Goal: Information Seeking & Learning: Learn about a topic

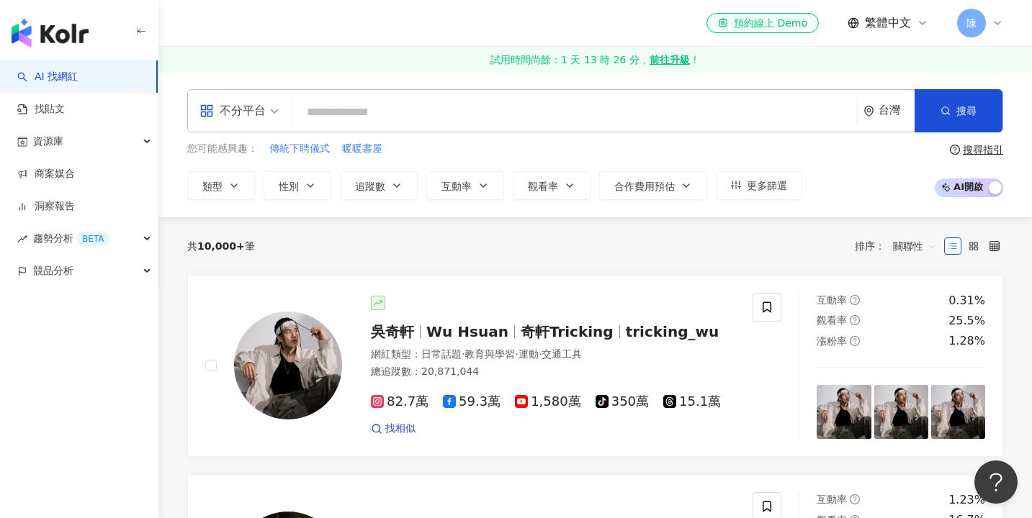
click at [257, 117] on div "不分平台" at bounding box center [232, 110] width 66 height 23
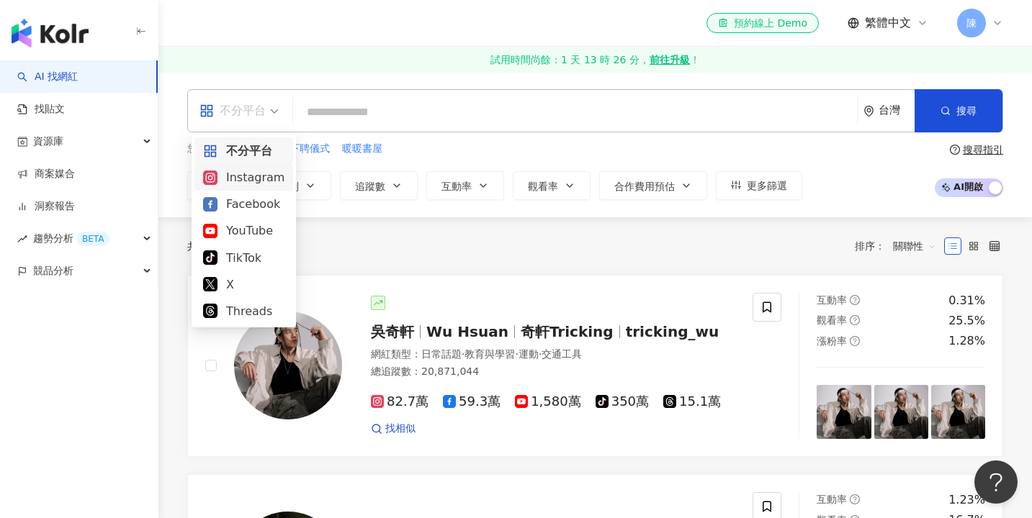
click at [258, 176] on div "Instagram" at bounding box center [243, 178] width 81 height 18
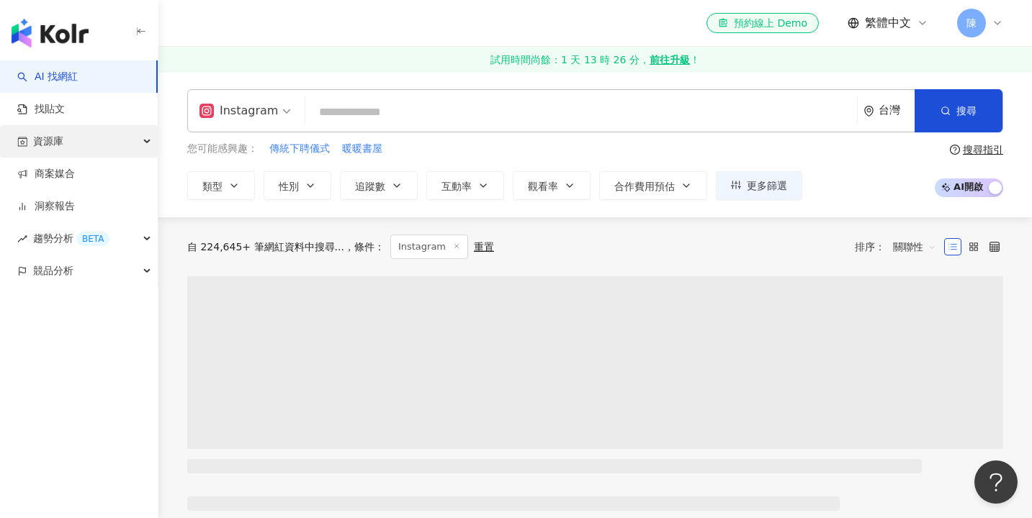
click at [88, 151] on div "資源庫" at bounding box center [79, 141] width 158 height 32
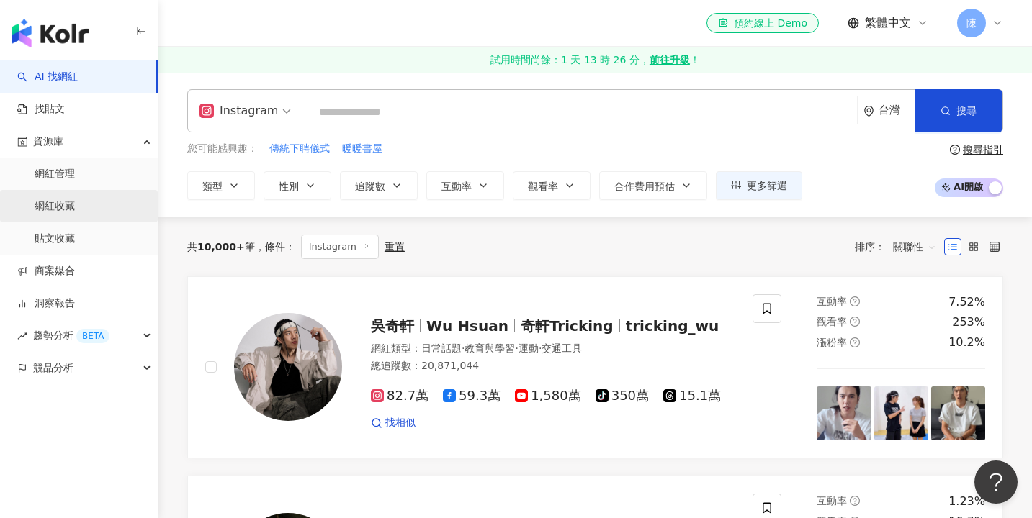
click at [75, 214] on link "網紅收藏" at bounding box center [55, 206] width 40 height 14
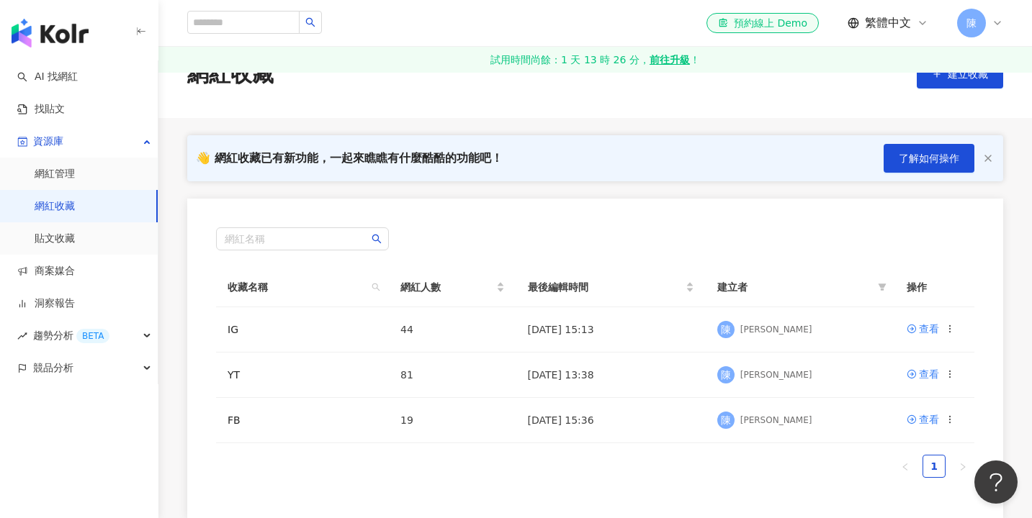
scroll to position [42, 0]
click at [78, 70] on link "AI 找網紅" at bounding box center [47, 77] width 60 height 14
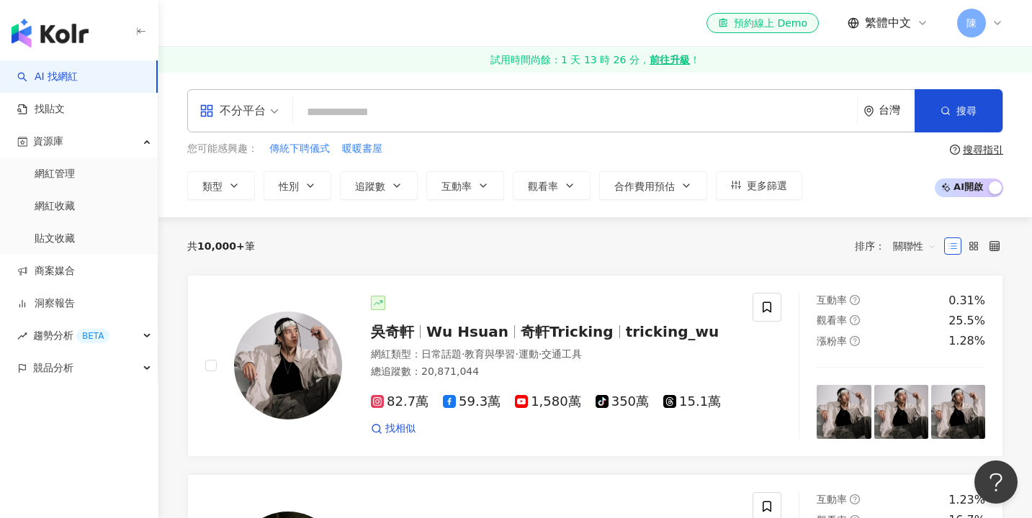
click at [253, 117] on div "不分平台" at bounding box center [232, 110] width 66 height 23
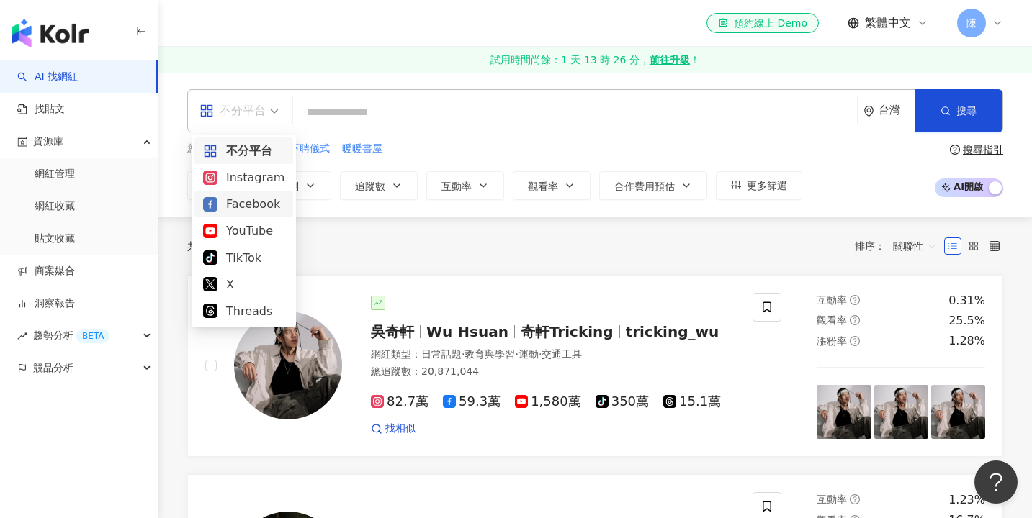
click at [267, 198] on div "Facebook" at bounding box center [243, 204] width 81 height 18
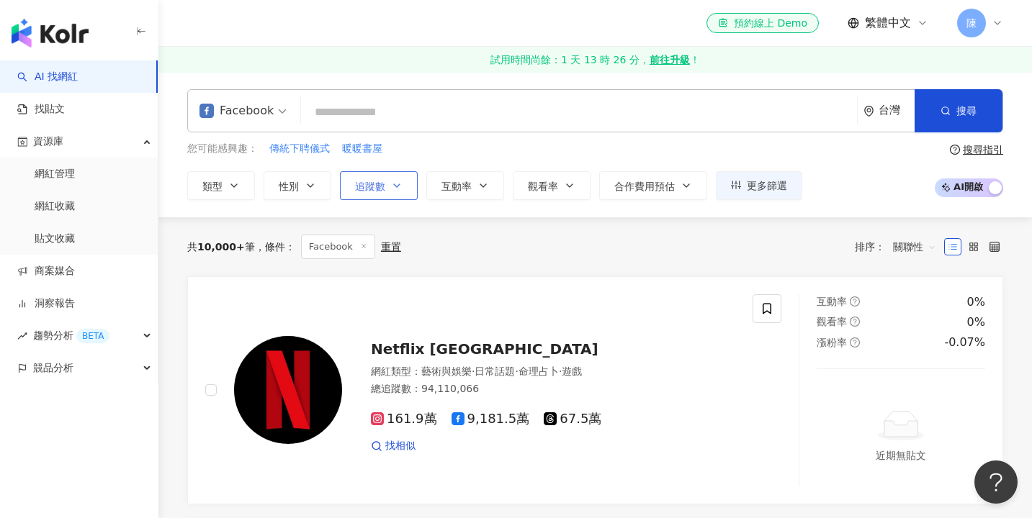
click at [367, 193] on button "追蹤數" at bounding box center [379, 185] width 78 height 29
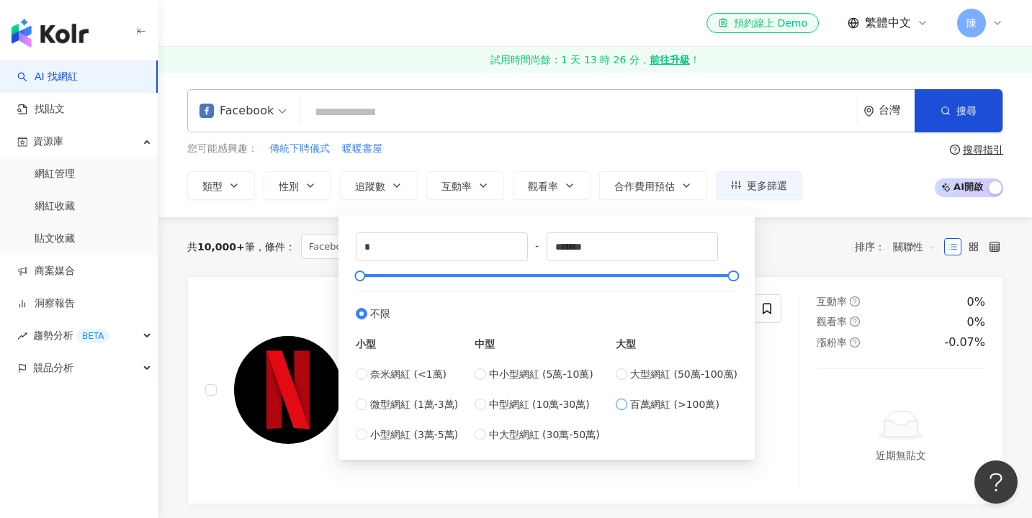
click at [653, 405] on span "百萬網紅 (>100萬)" at bounding box center [674, 405] width 89 height 16
type input "*******"
type input "*********"
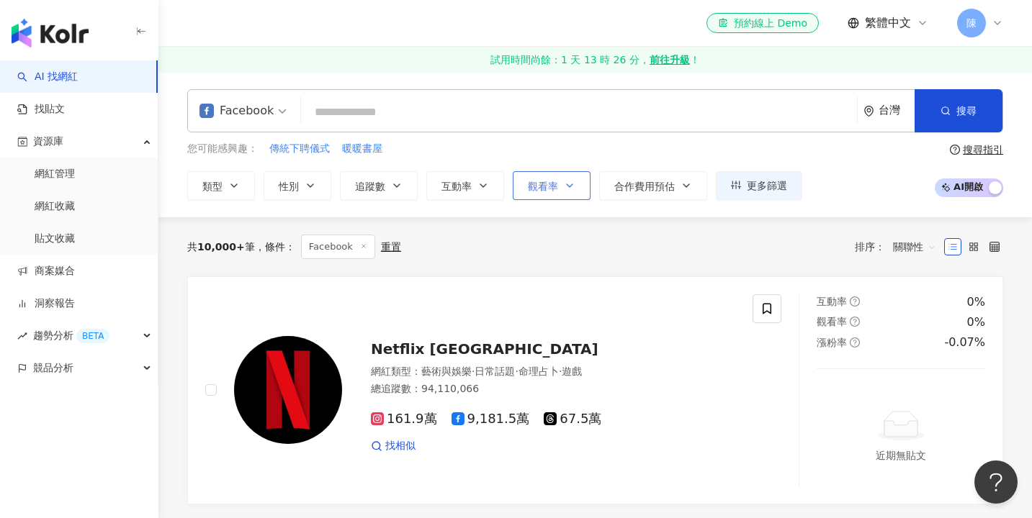
click at [564, 185] on icon "button" at bounding box center [570, 186] width 12 height 12
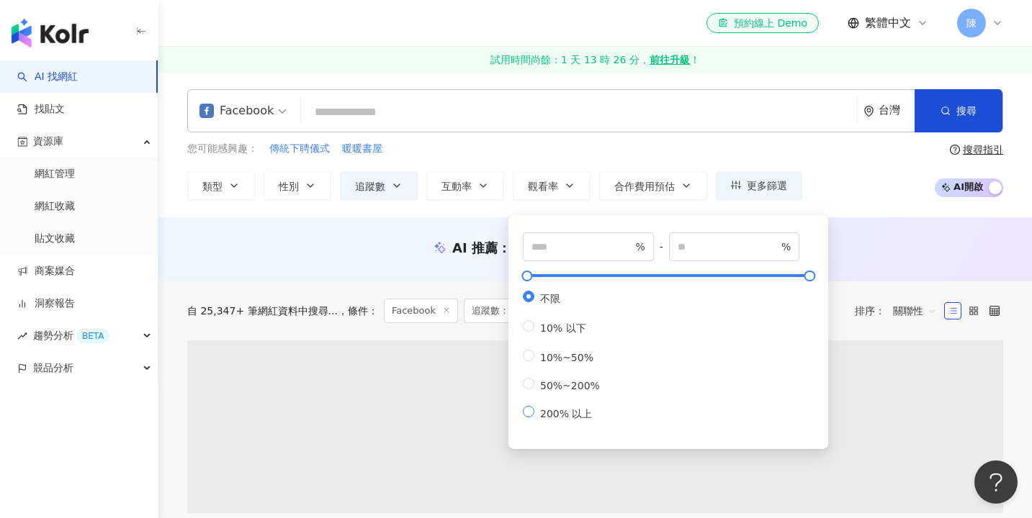
click at [555, 417] on span "200% 以上" at bounding box center [565, 414] width 63 height 12
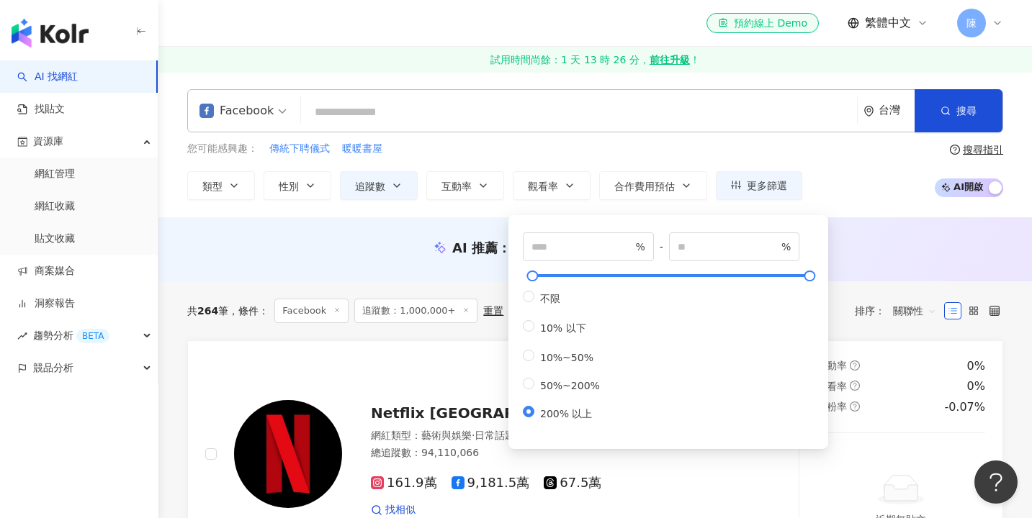
click at [362, 255] on div "AI 推薦 ： 無結果，請嘗試搜尋其他語言關鍵字或條件" at bounding box center [595, 248] width 816 height 18
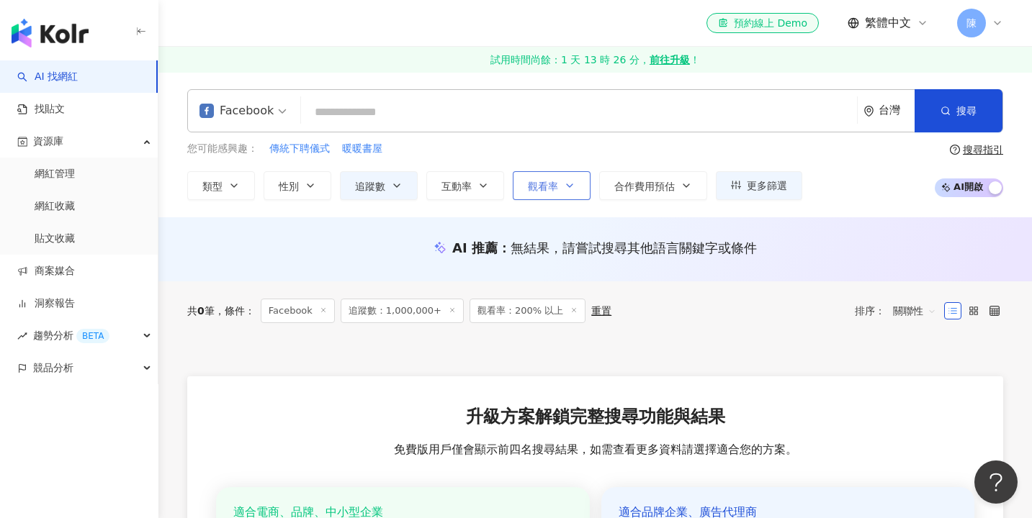
click at [564, 190] on icon "button" at bounding box center [570, 186] width 12 height 12
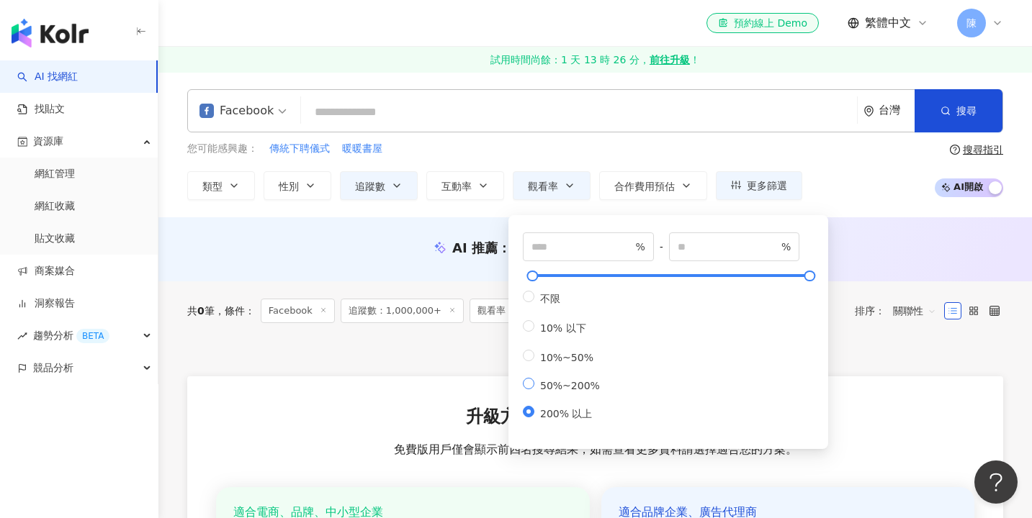
click at [578, 387] on span "50%~200%" at bounding box center [569, 386] width 71 height 12
type input "**"
type input "***"
click at [348, 241] on div "AI 推薦 ： 無結果，請嘗試搜尋其他語言關鍵字或條件" at bounding box center [595, 248] width 816 height 18
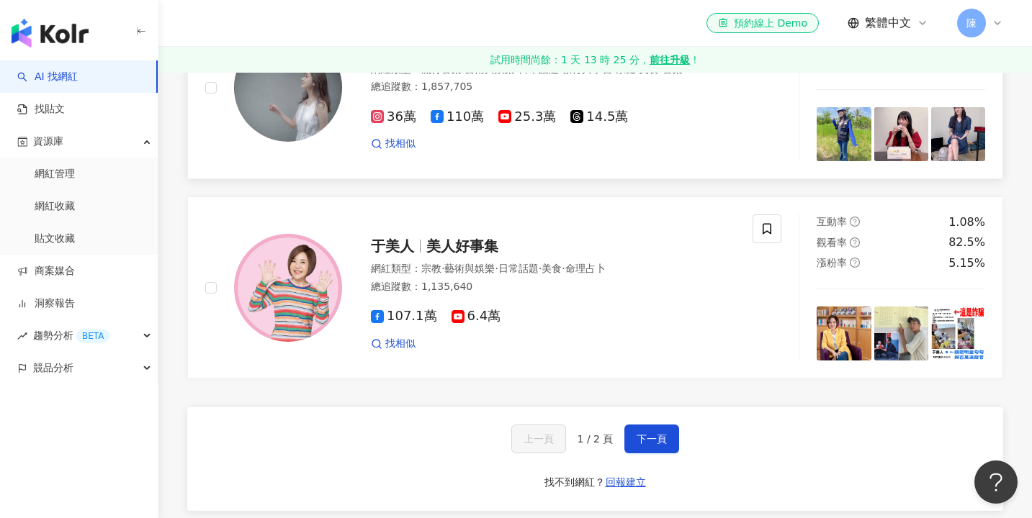
scroll to position [2412, 0]
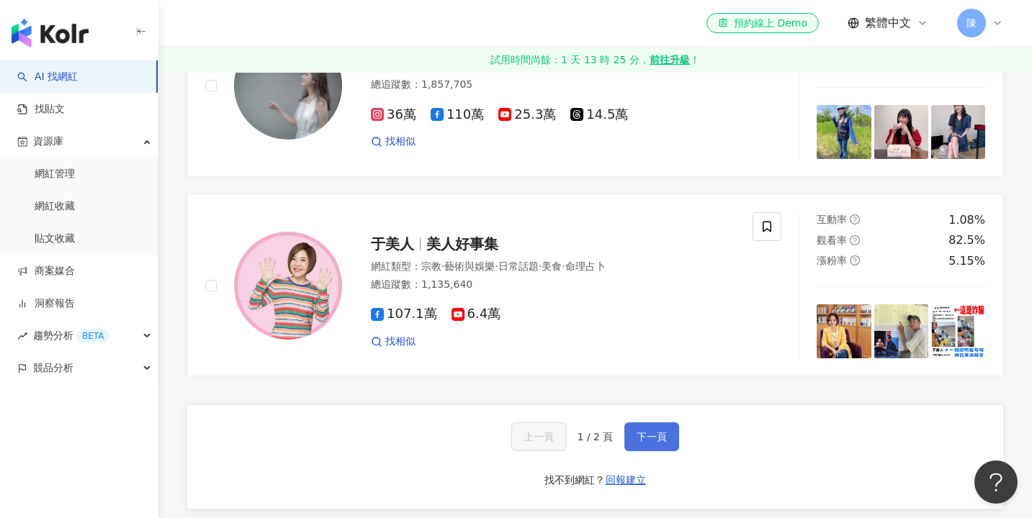
click at [671, 429] on button "下一頁" at bounding box center [651, 437] width 55 height 29
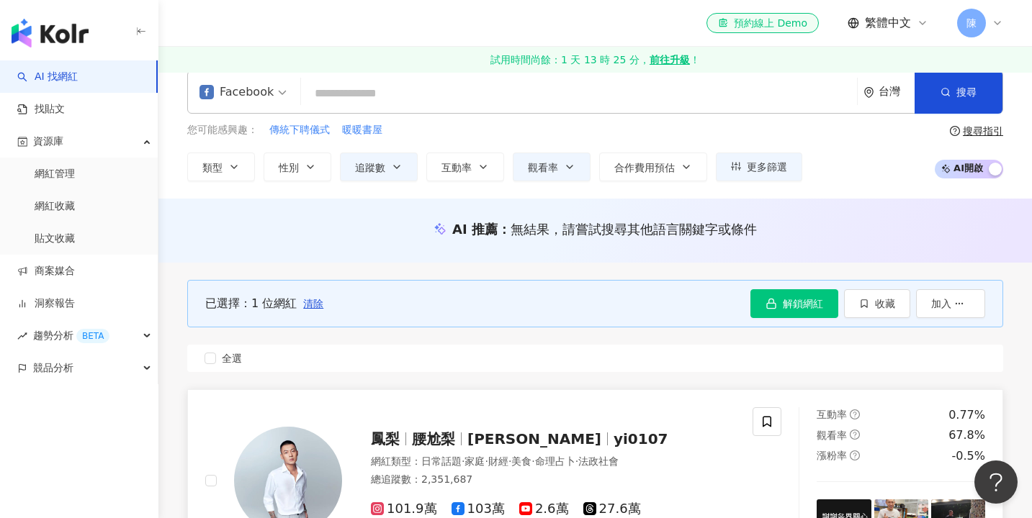
scroll to position [21, 0]
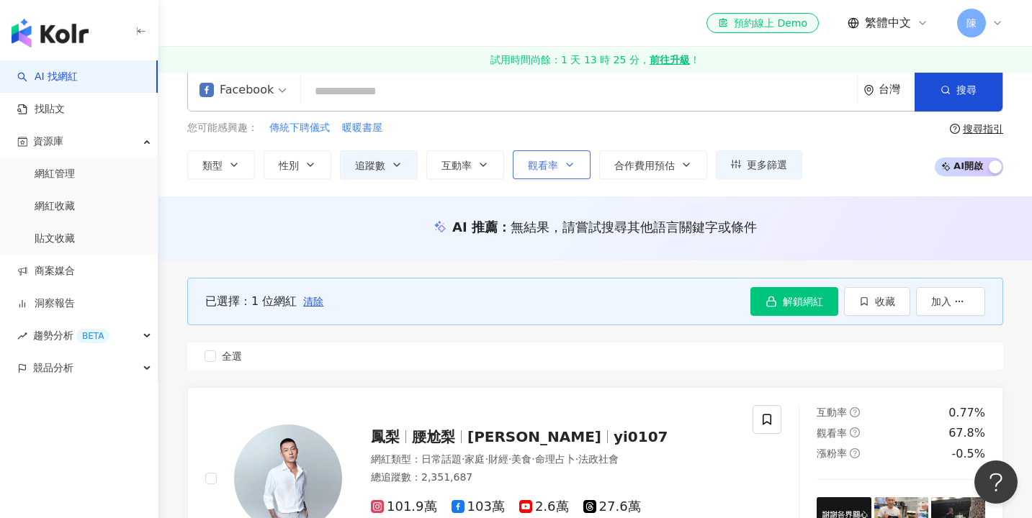
click at [557, 159] on button "觀看率" at bounding box center [552, 165] width 78 height 29
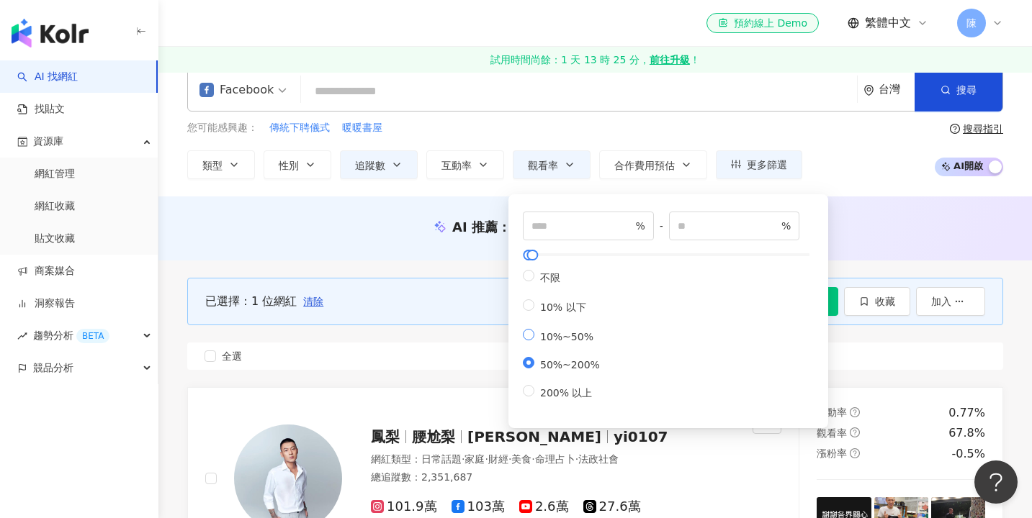
click at [564, 329] on label "10%~50%" at bounding box center [564, 336] width 83 height 14
type input "**"
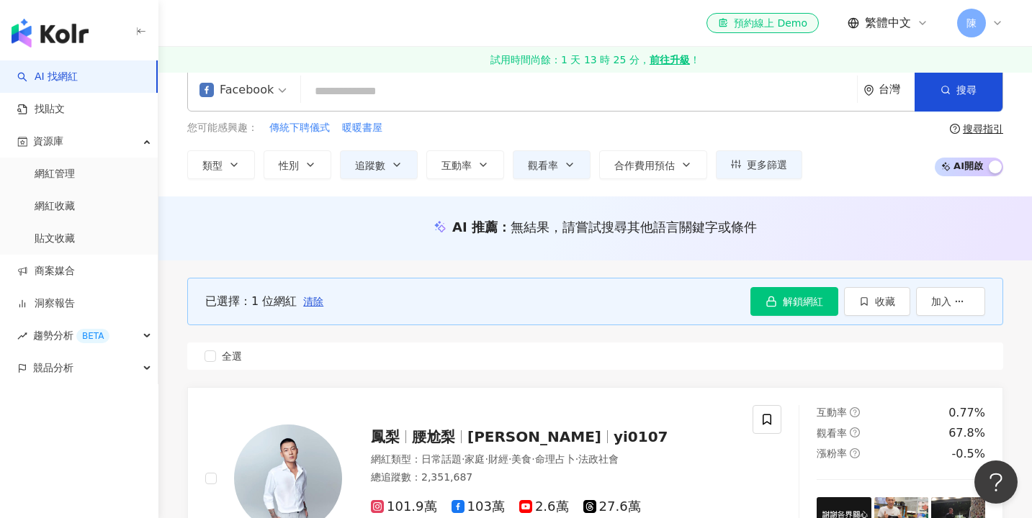
click at [441, 256] on div "AI 推薦 ： 無結果，請嘗試搜尋其他語言關鍵字或條件" at bounding box center [594, 229] width 873 height 64
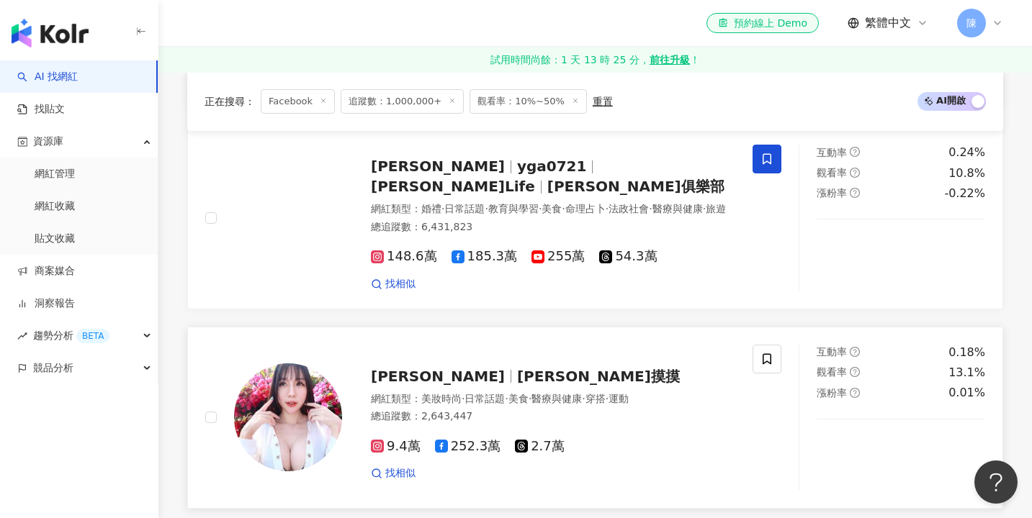
scroll to position [2332, 0]
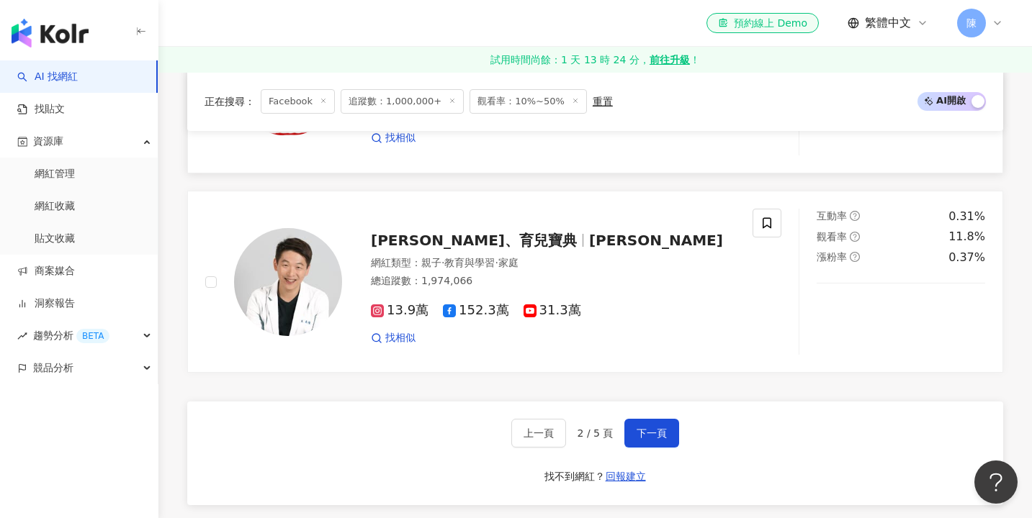
scroll to position [2349, 0]
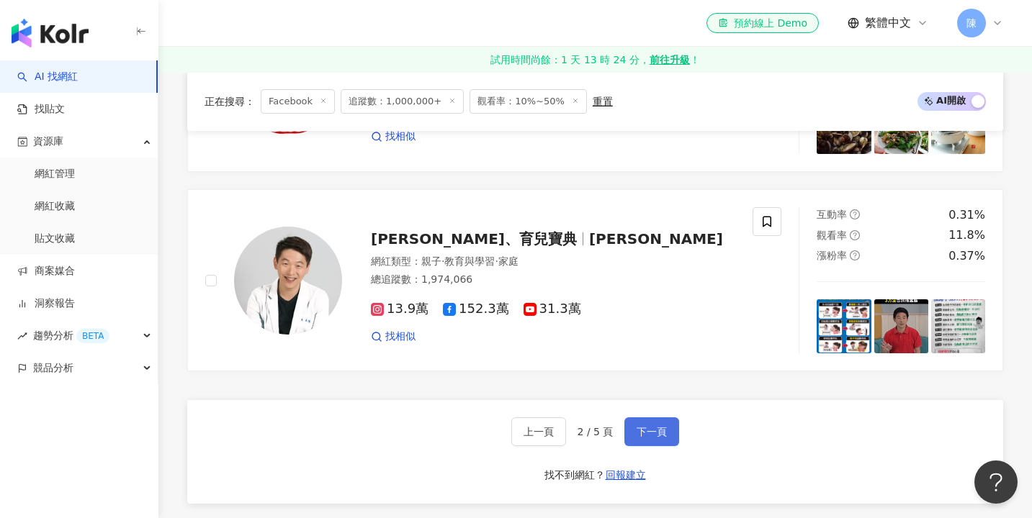
click at [652, 435] on button "下一頁" at bounding box center [651, 432] width 55 height 29
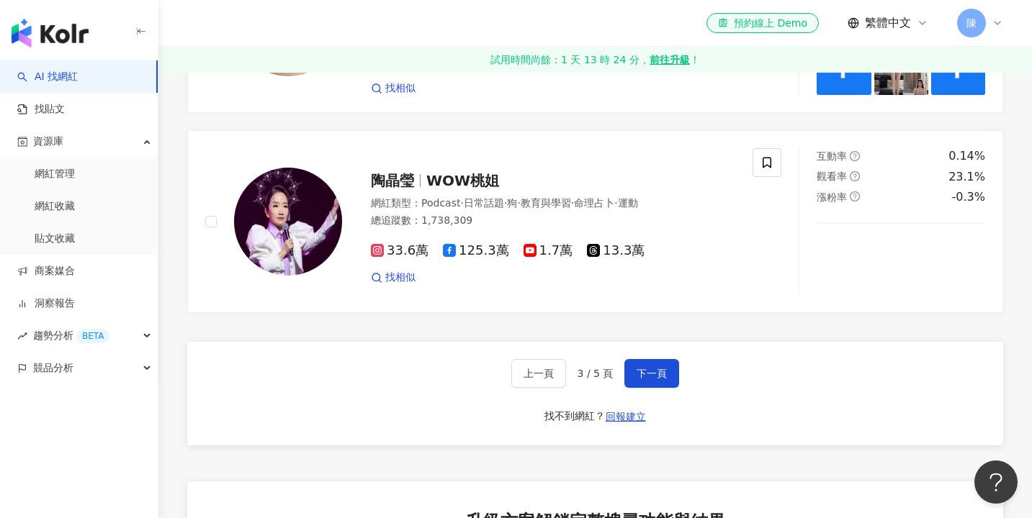
scroll to position [2582, 0]
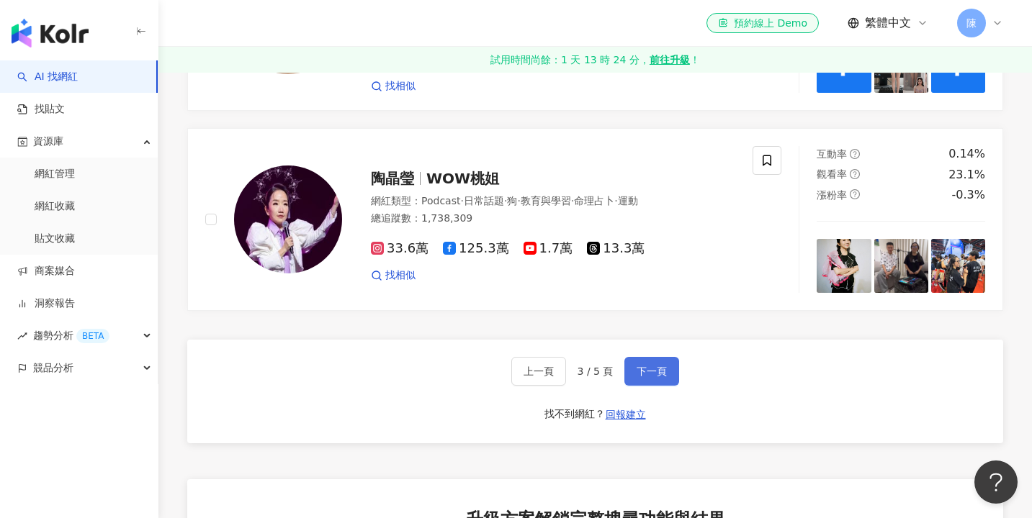
click at [657, 366] on span "下一頁" at bounding box center [652, 372] width 30 height 12
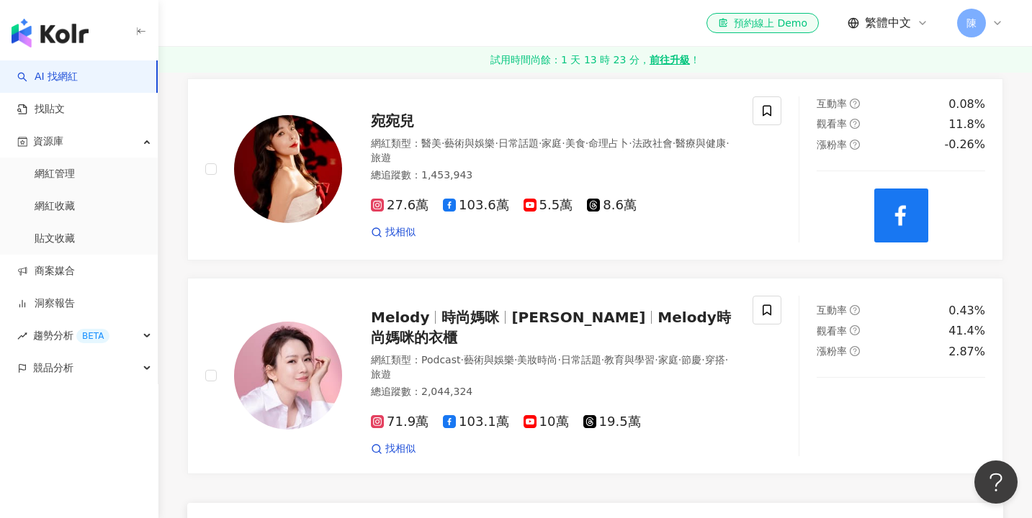
scroll to position [2366, 0]
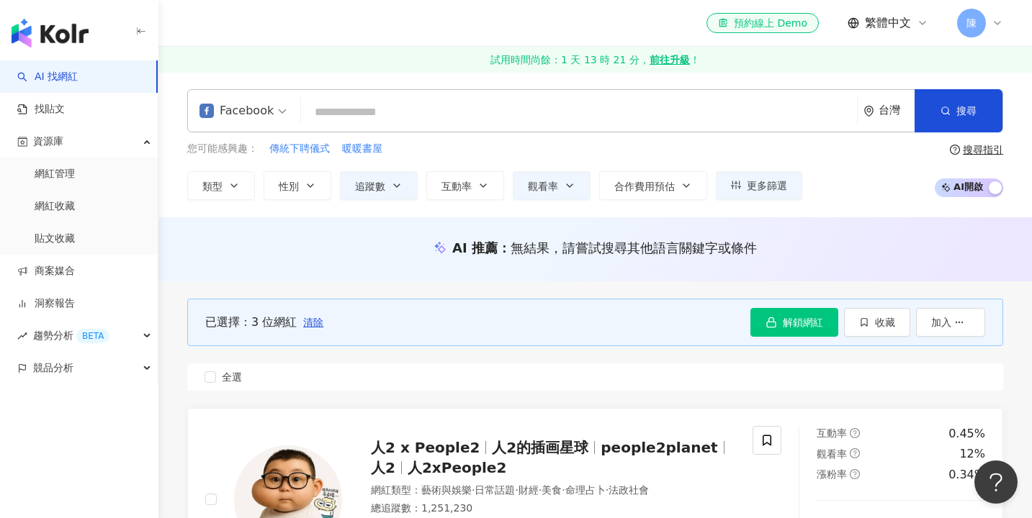
scroll to position [0, 0]
click at [873, 322] on button "收藏" at bounding box center [877, 322] width 66 height 29
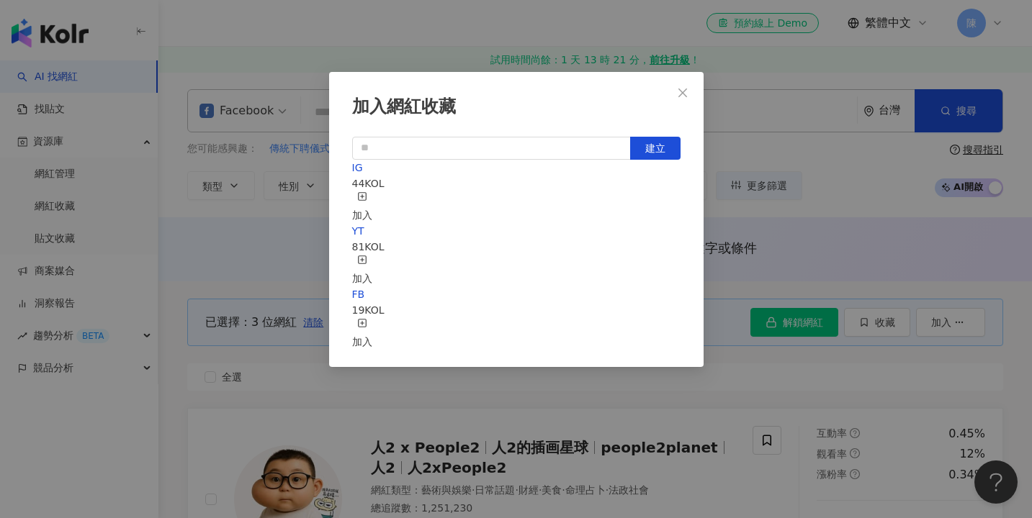
click at [367, 318] on icon "button" at bounding box center [362, 323] width 10 height 10
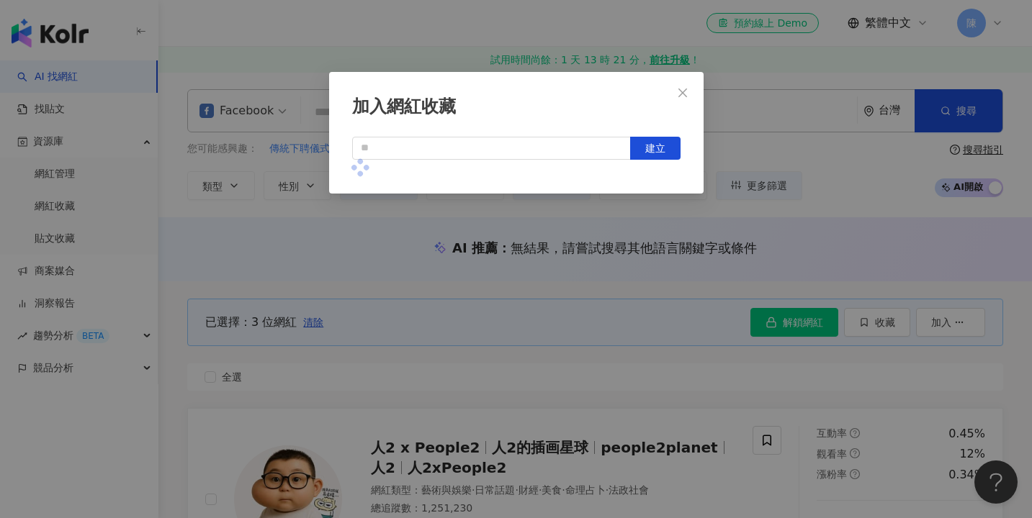
click at [787, 114] on div "加入網紅收藏 建立" at bounding box center [516, 259] width 1032 height 518
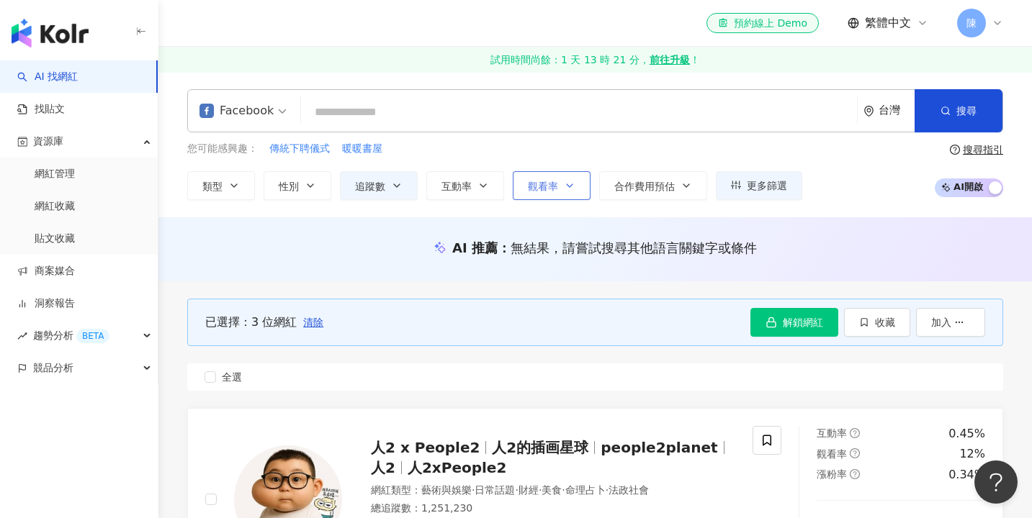
click at [549, 182] on span "觀看率" at bounding box center [543, 187] width 30 height 12
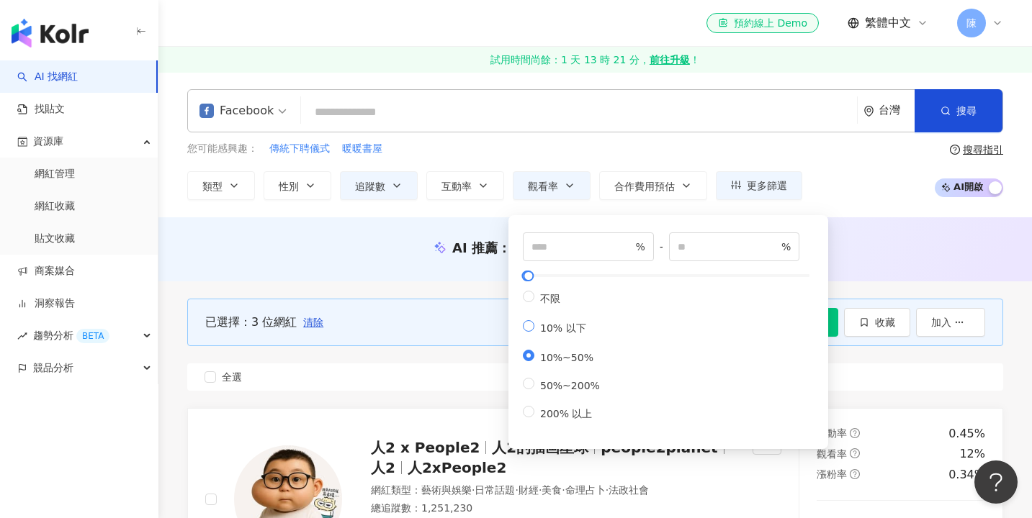
click at [570, 327] on span "10% 以下" at bounding box center [563, 329] width 58 height 12
type input "**"
click at [426, 252] on div "AI 推薦 ： 無結果，請嘗試搜尋其他語言關鍵字或條件" at bounding box center [595, 248] width 816 height 18
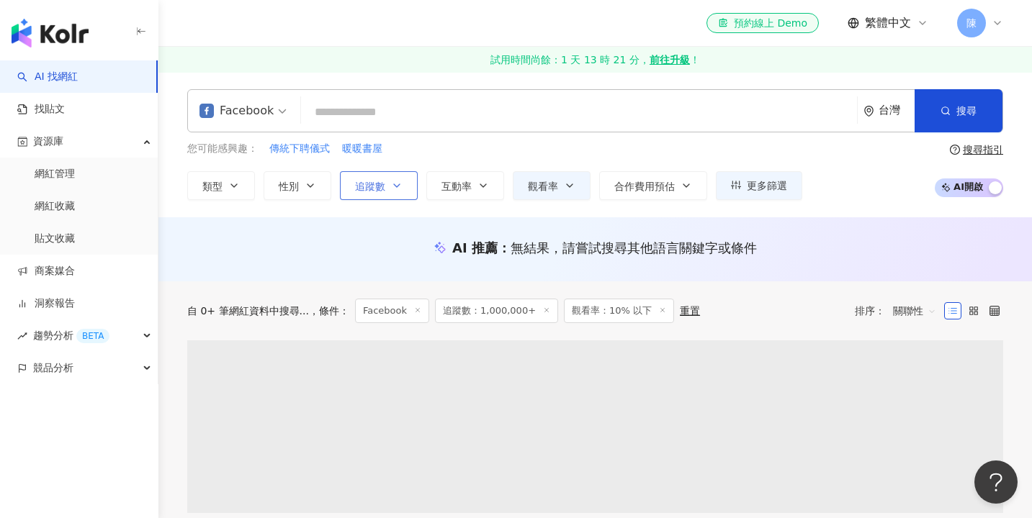
click at [391, 183] on icon "button" at bounding box center [397, 186] width 12 height 12
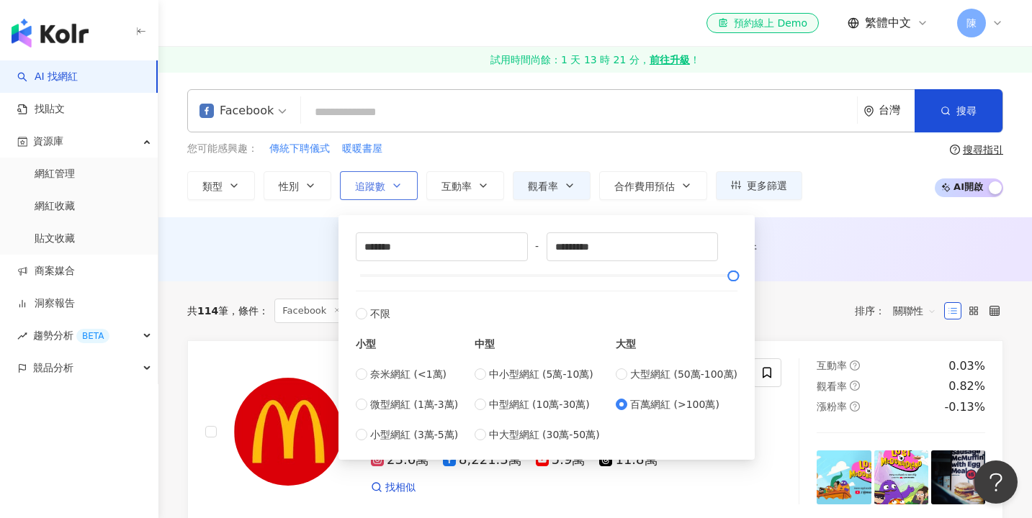
click at [391, 183] on icon "button" at bounding box center [397, 186] width 12 height 12
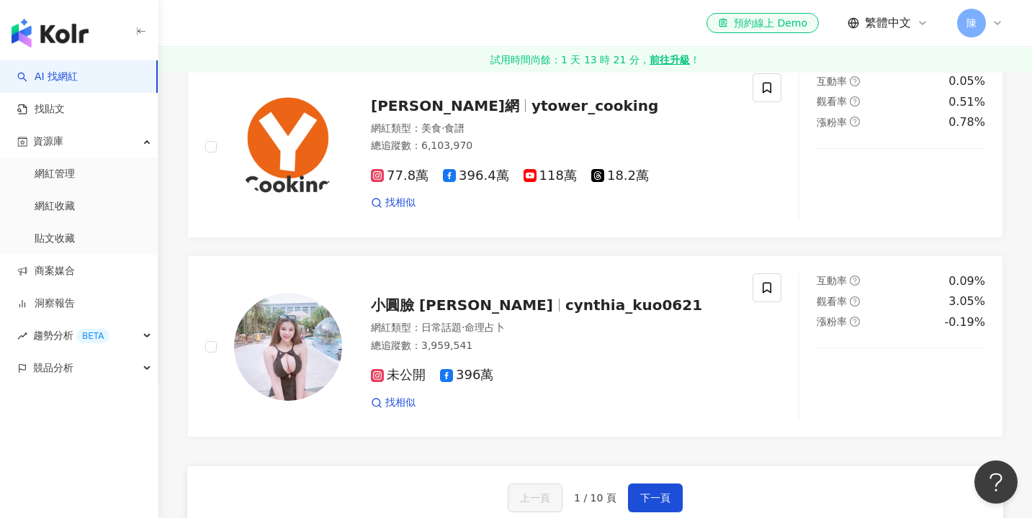
scroll to position [2352, 0]
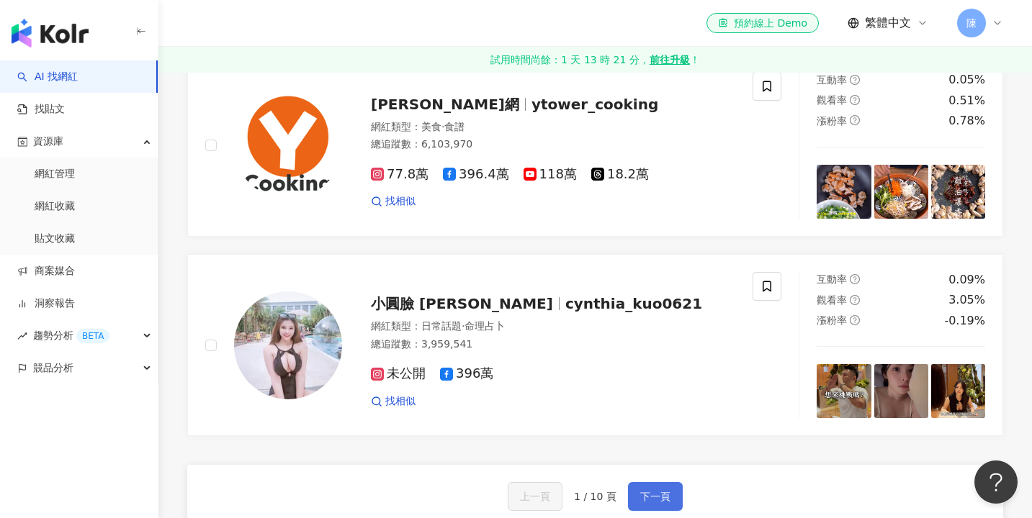
click at [651, 491] on span "下一頁" at bounding box center [655, 497] width 30 height 12
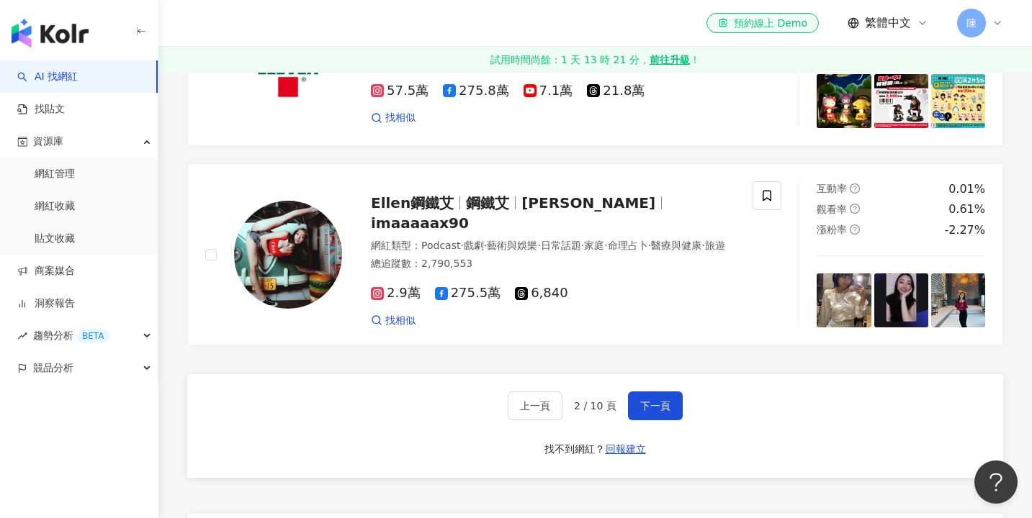
scroll to position [2474, 0]
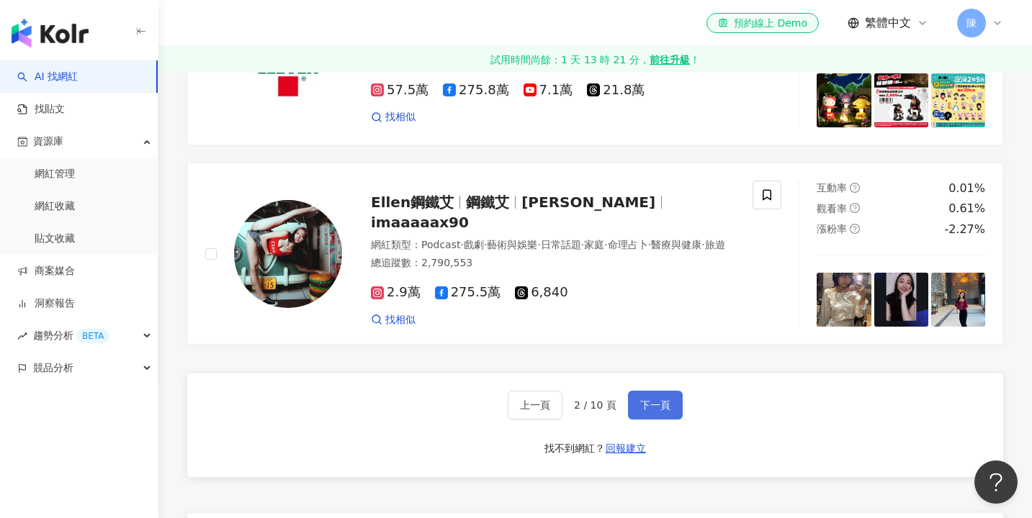
click at [667, 391] on button "下一頁" at bounding box center [655, 405] width 55 height 29
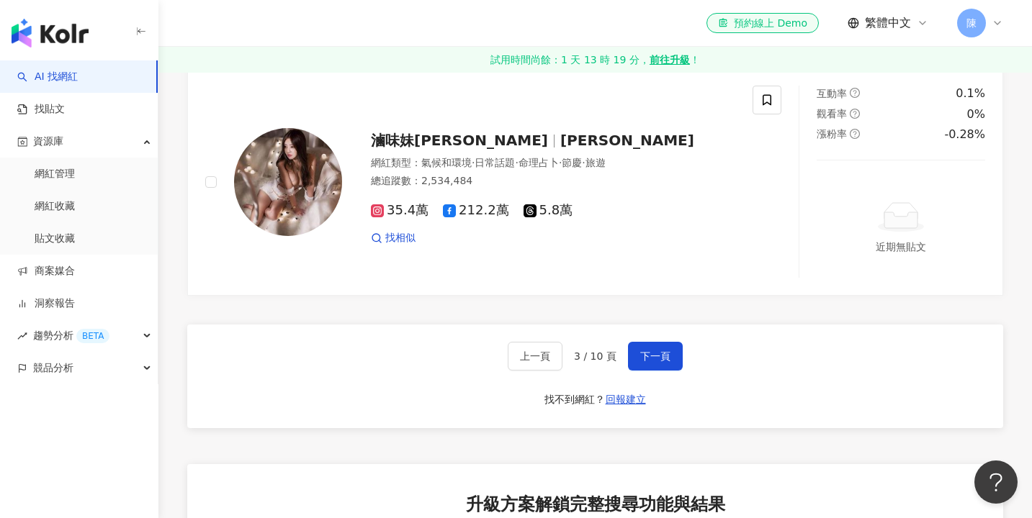
scroll to position [2602, 0]
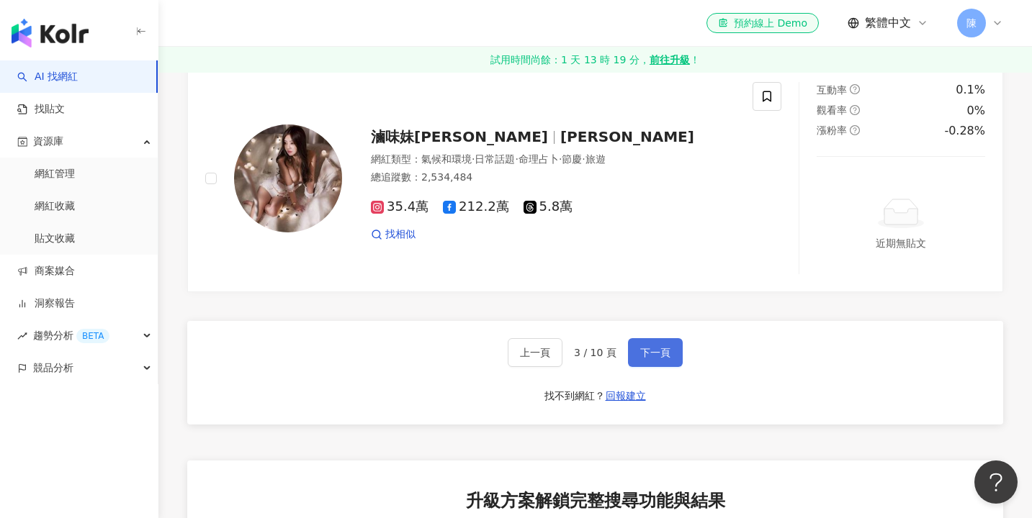
click at [665, 347] on span "下一頁" at bounding box center [655, 353] width 30 height 12
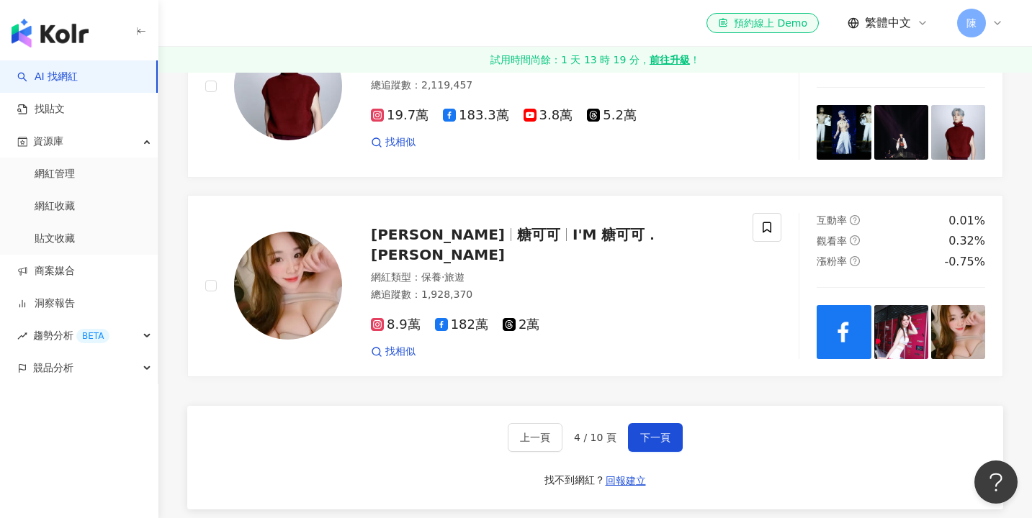
scroll to position [2431, 0]
click at [650, 423] on button "下一頁" at bounding box center [655, 437] width 55 height 29
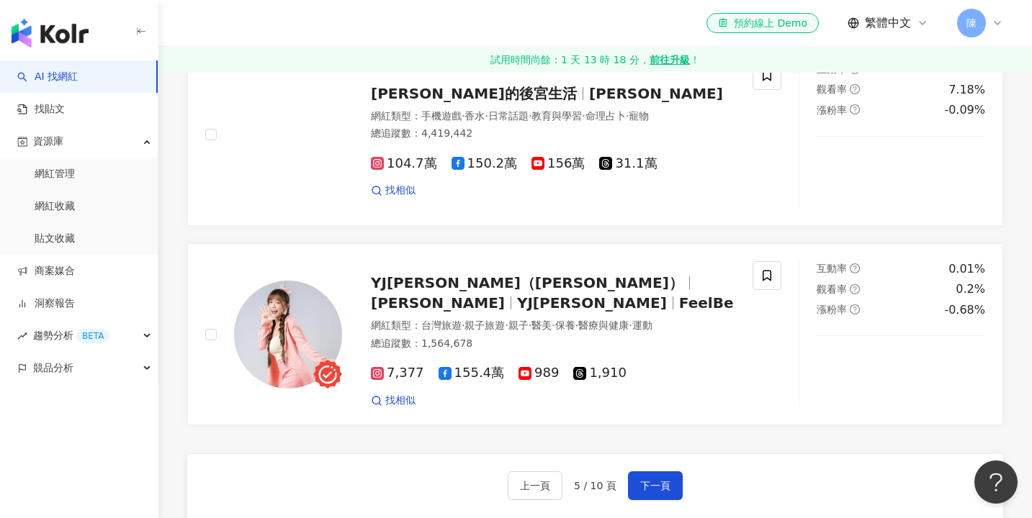
scroll to position [2370, 0]
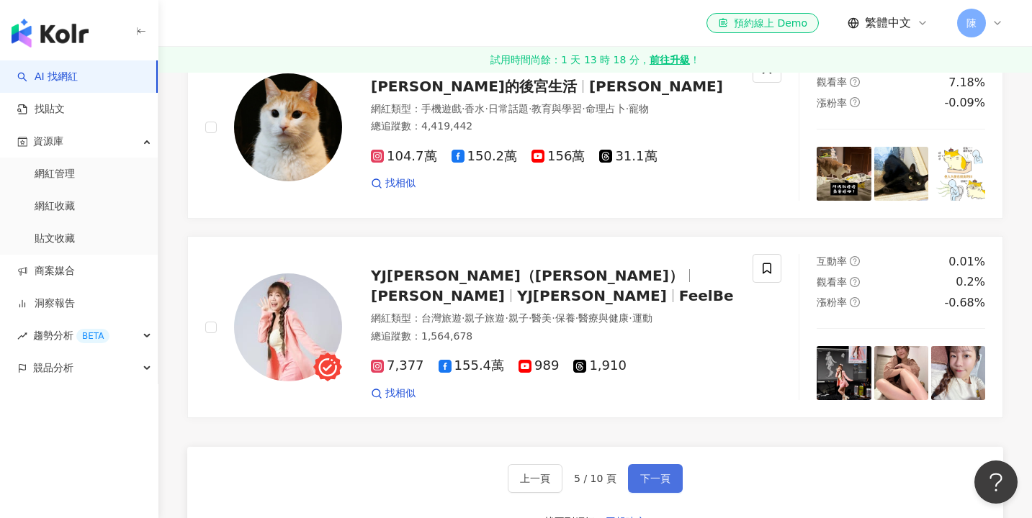
click at [664, 464] on button "下一頁" at bounding box center [655, 478] width 55 height 29
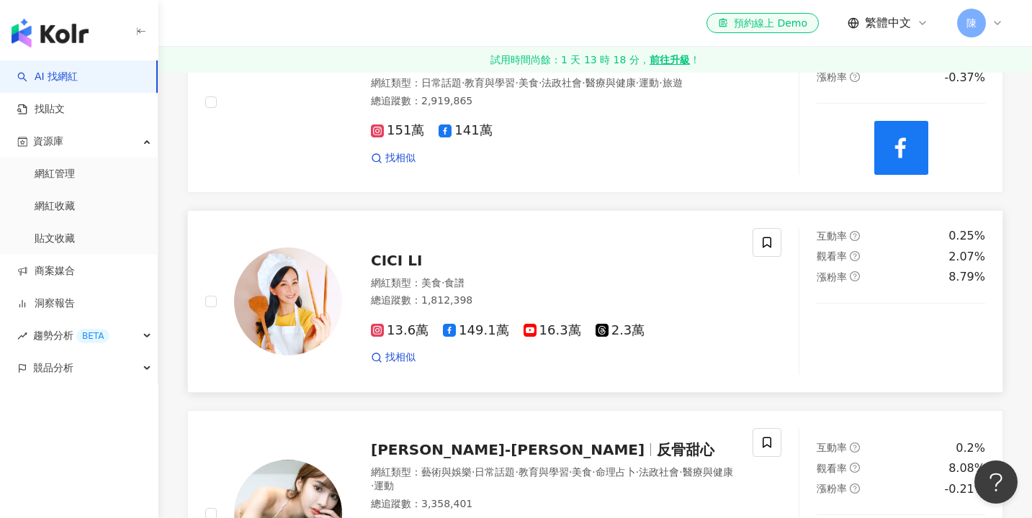
scroll to position [1035, 0]
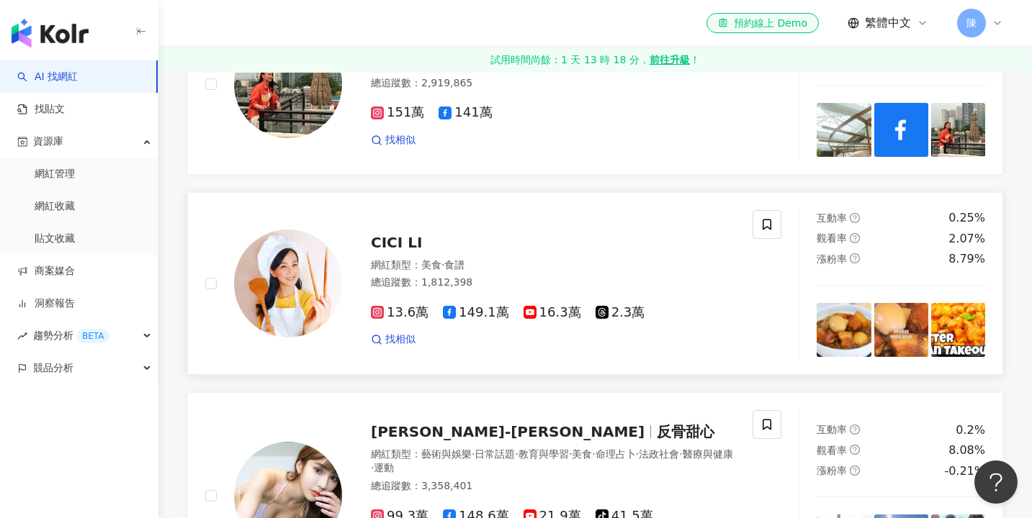
click at [217, 259] on div at bounding box center [273, 283] width 137 height 146
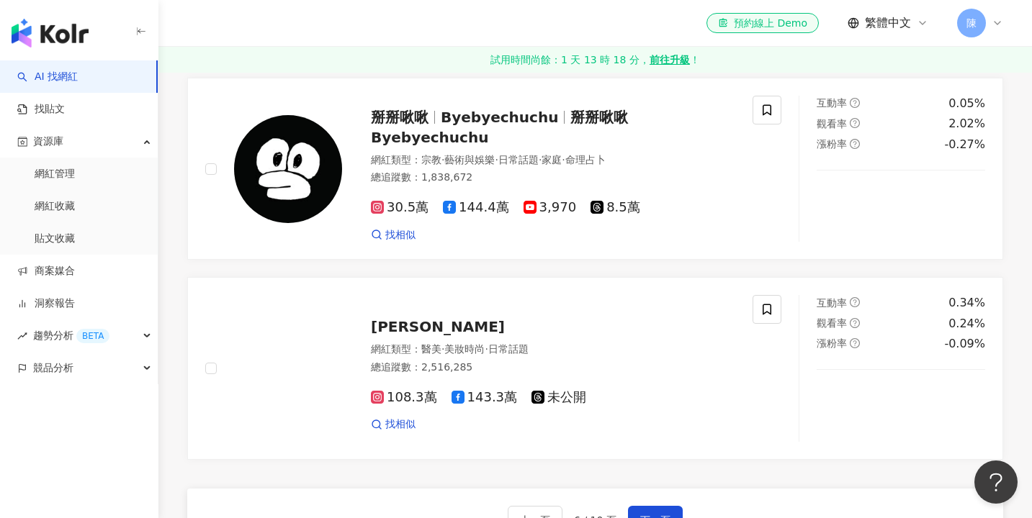
scroll to position [2421, 0]
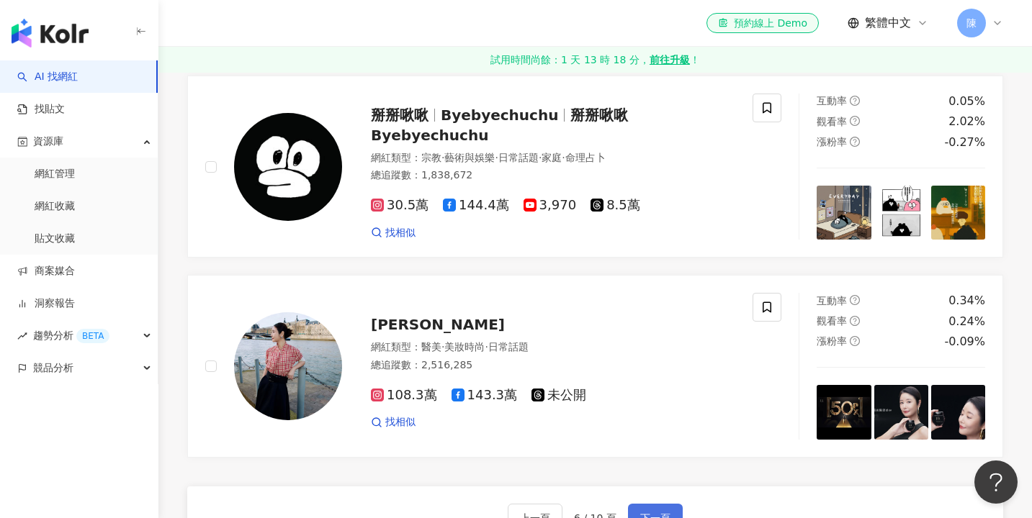
click at [663, 513] on span "下一頁" at bounding box center [655, 519] width 30 height 12
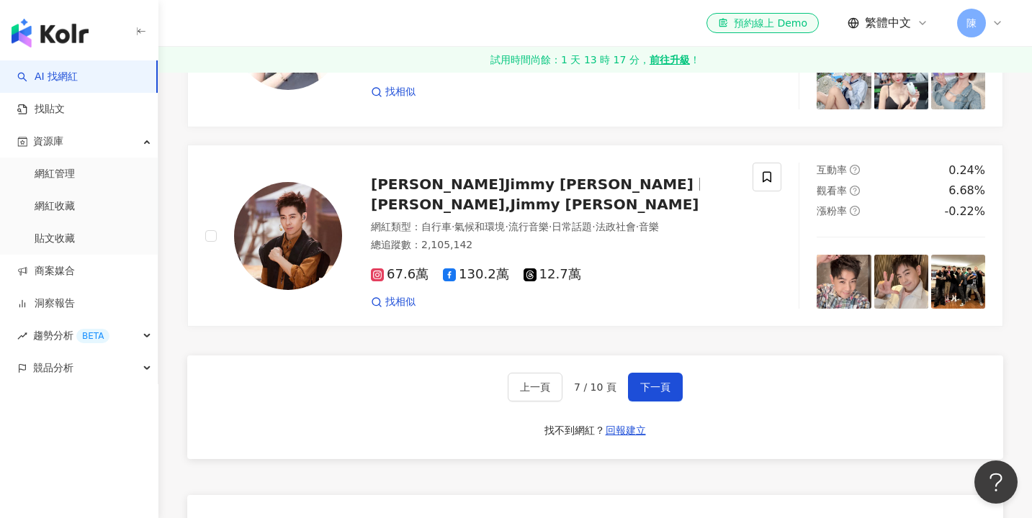
scroll to position [2466, 0]
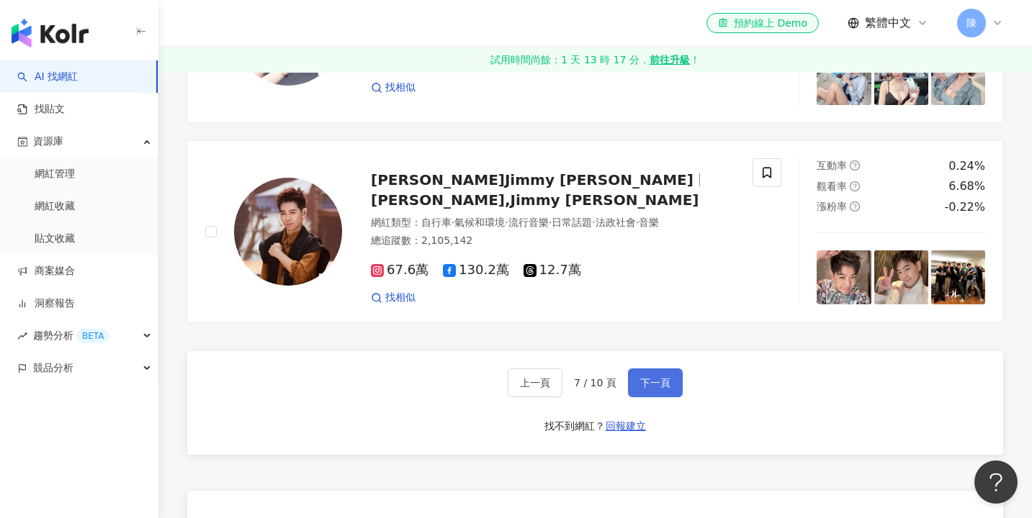
click at [656, 382] on button "下一頁" at bounding box center [655, 383] width 55 height 29
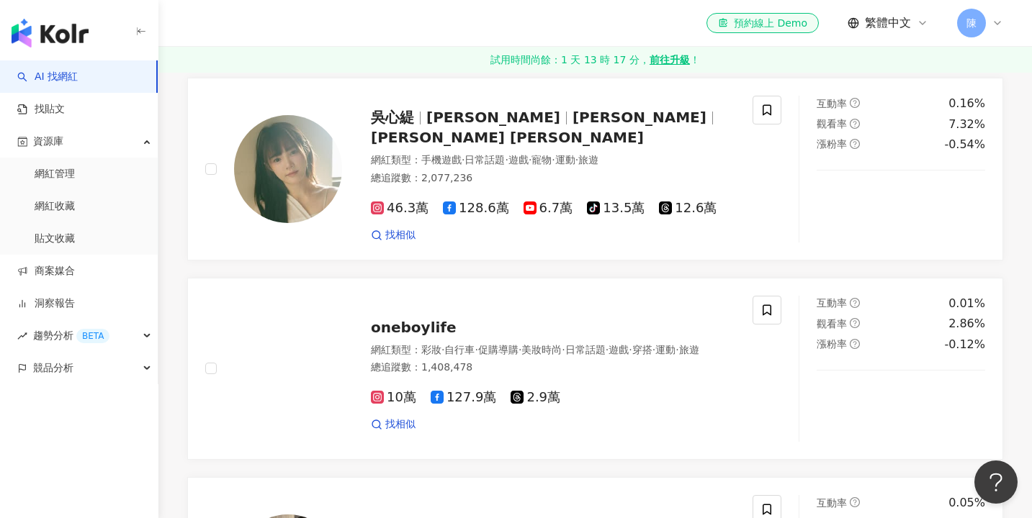
scroll to position [539, 0]
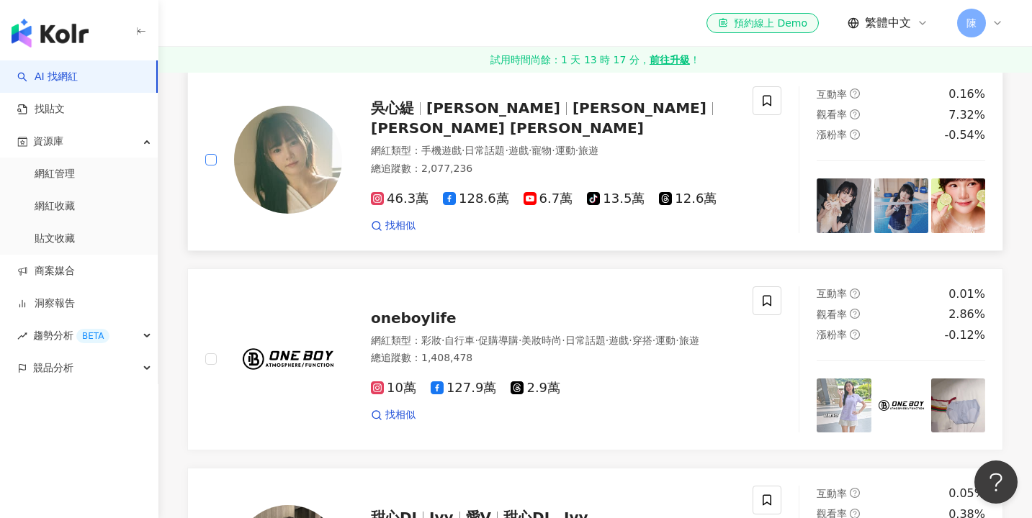
click at [209, 161] on span at bounding box center [211, 160] width 12 height 12
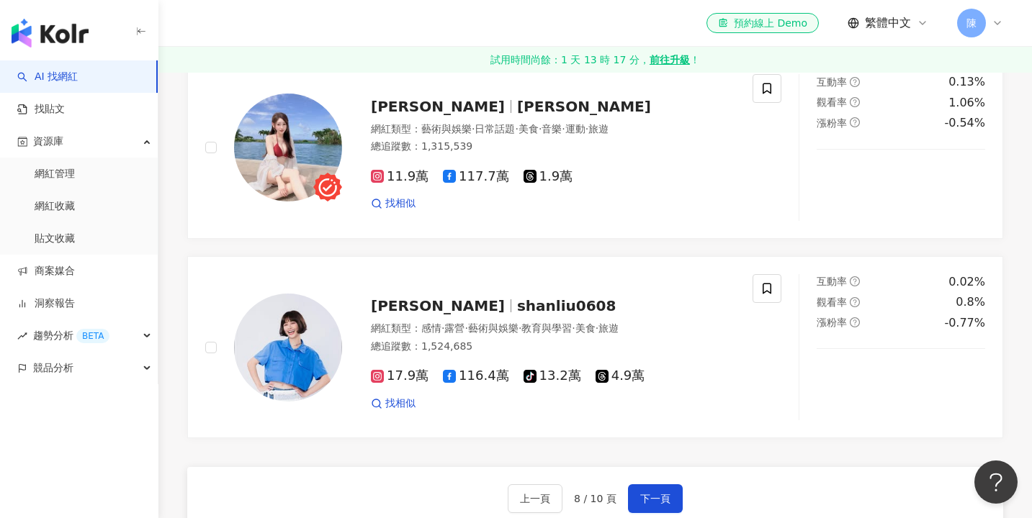
scroll to position [2348, 0]
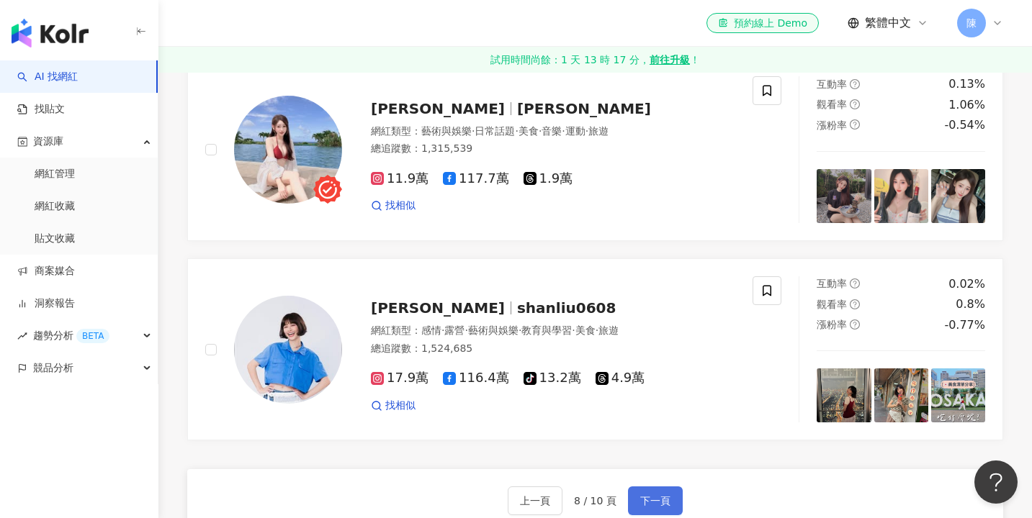
click at [670, 487] on button "下一頁" at bounding box center [655, 501] width 55 height 29
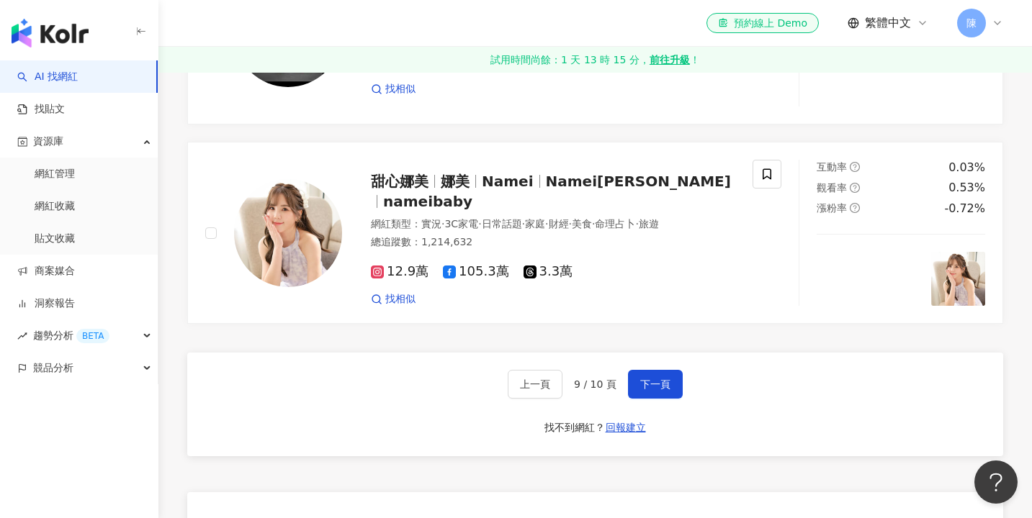
scroll to position [2465, 0]
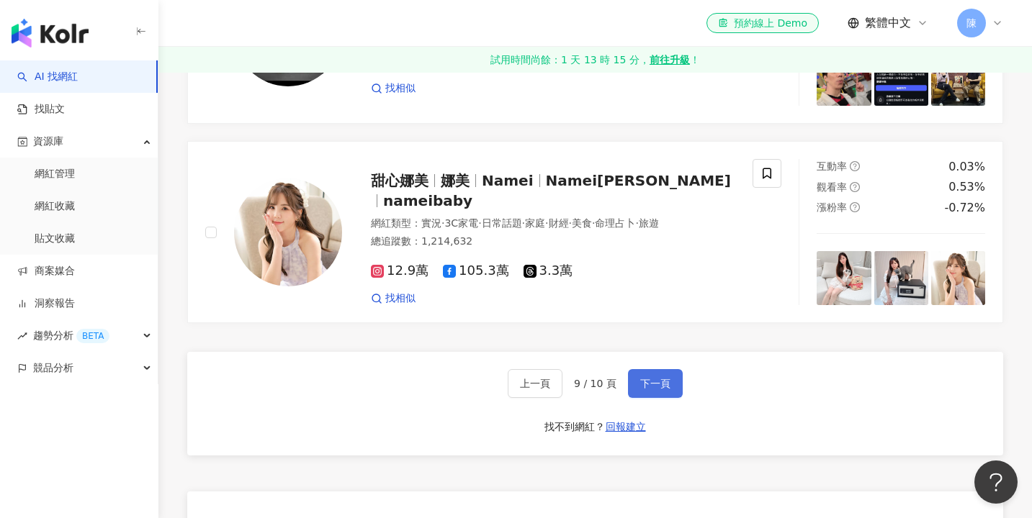
click at [652, 378] on span "下一頁" at bounding box center [655, 384] width 30 height 12
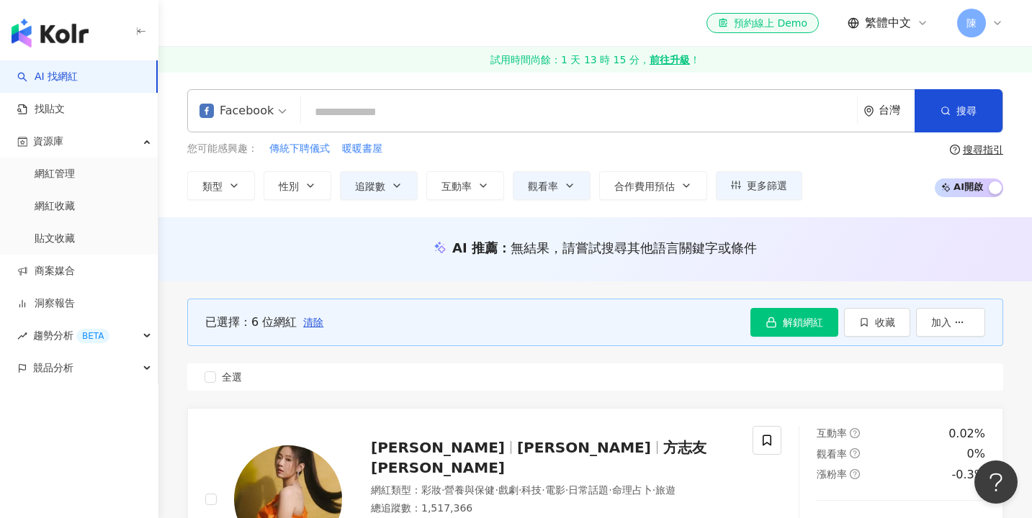
scroll to position [0, 0]
click at [883, 325] on span "收藏" at bounding box center [885, 323] width 20 height 12
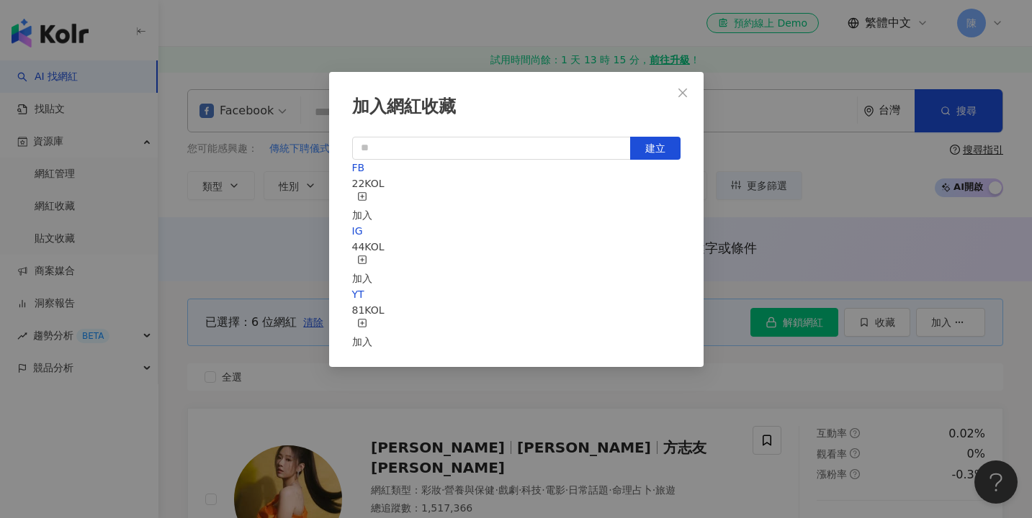
click at [372, 193] on div "加入" at bounding box center [362, 208] width 20 height 32
click at [681, 94] on icon "close" at bounding box center [682, 92] width 9 height 9
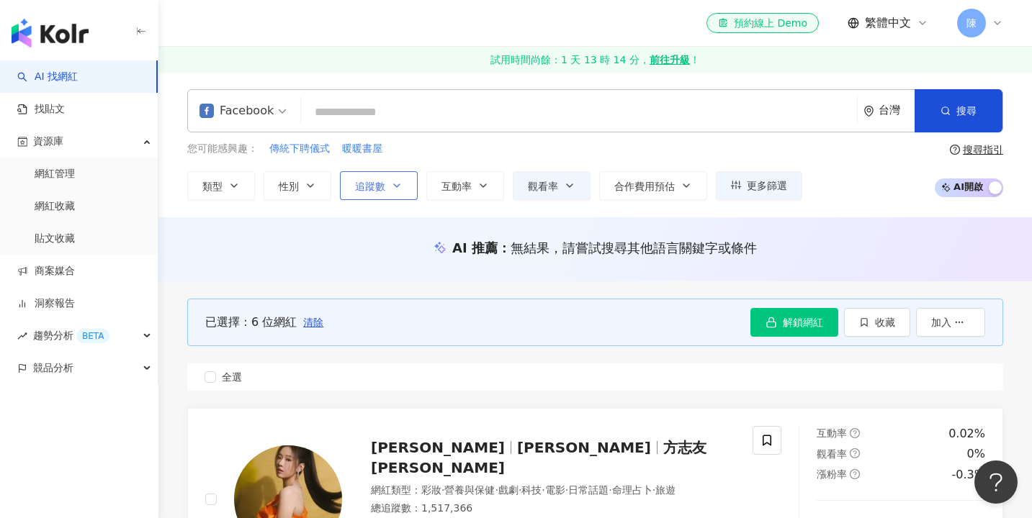
click at [391, 181] on icon "button" at bounding box center [397, 186] width 12 height 12
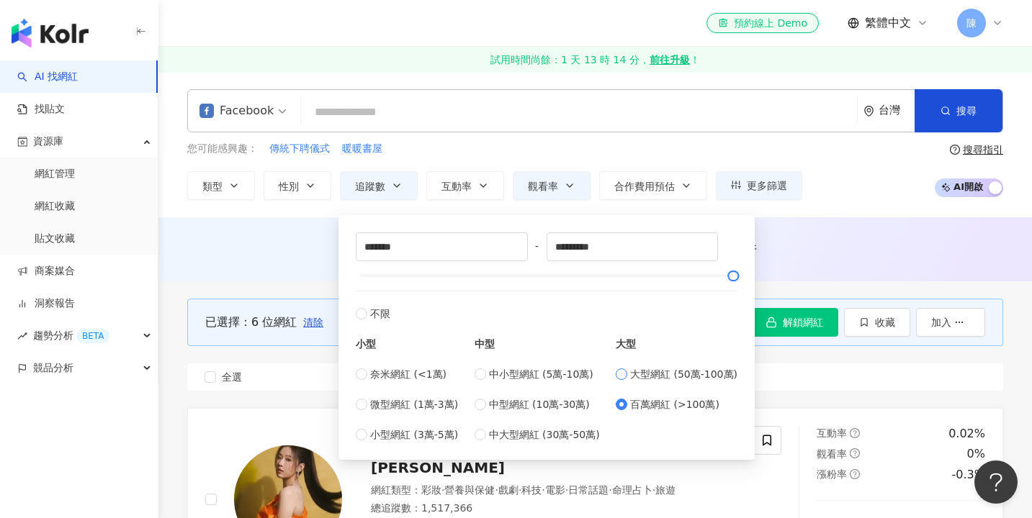
click at [668, 372] on span "大型網紅 (50萬-100萬)" at bounding box center [683, 375] width 107 height 16
type input "******"
click at [541, 178] on button "觀看率" at bounding box center [552, 185] width 78 height 29
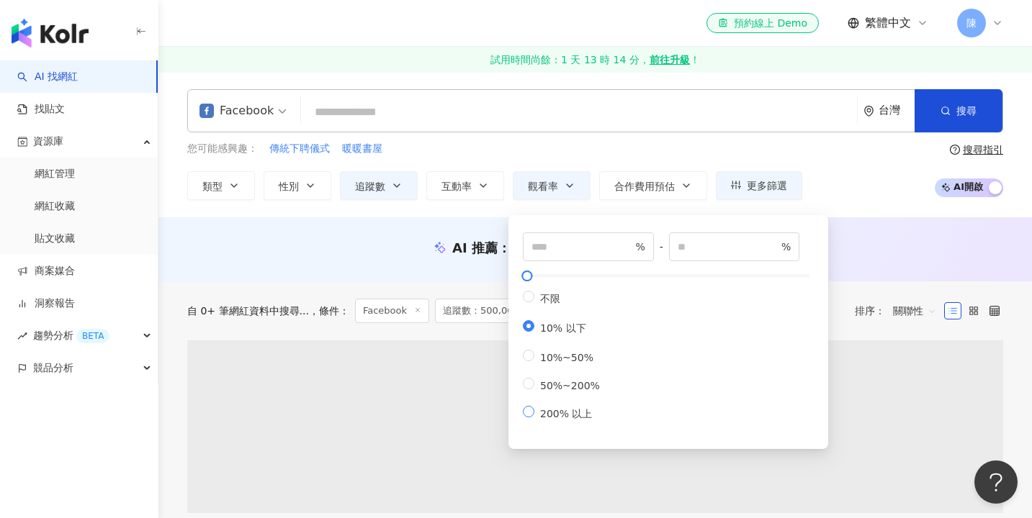
click at [560, 416] on span "200% 以上" at bounding box center [565, 414] width 63 height 12
type input "***"
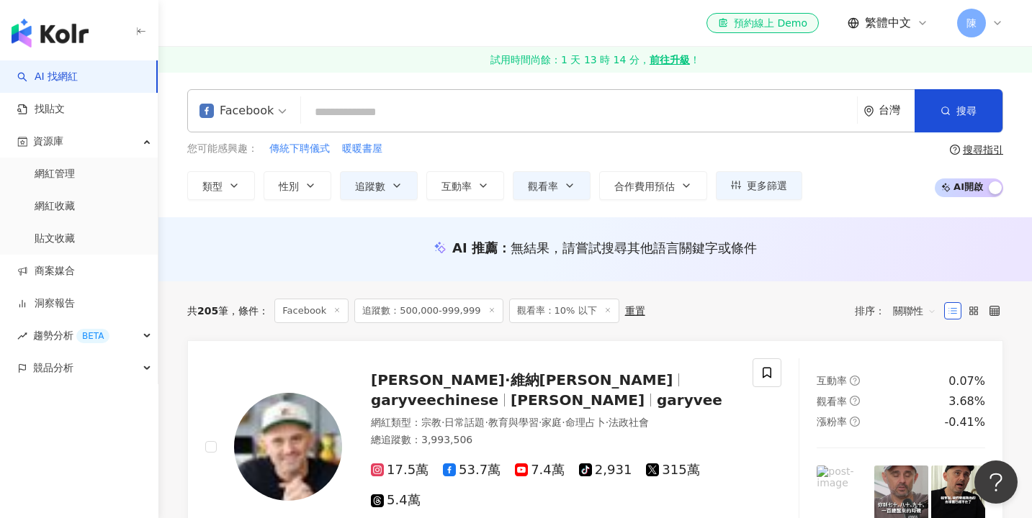
click at [815, 161] on div "您可能感興趣： 傳統下聘儀式 暖暖書屋 類型 性別 追蹤數 互動率 觀看率 合作費用預估 更多篩選 ****** - ****** 不限 小型 奈米網紅 (<…" at bounding box center [595, 170] width 816 height 59
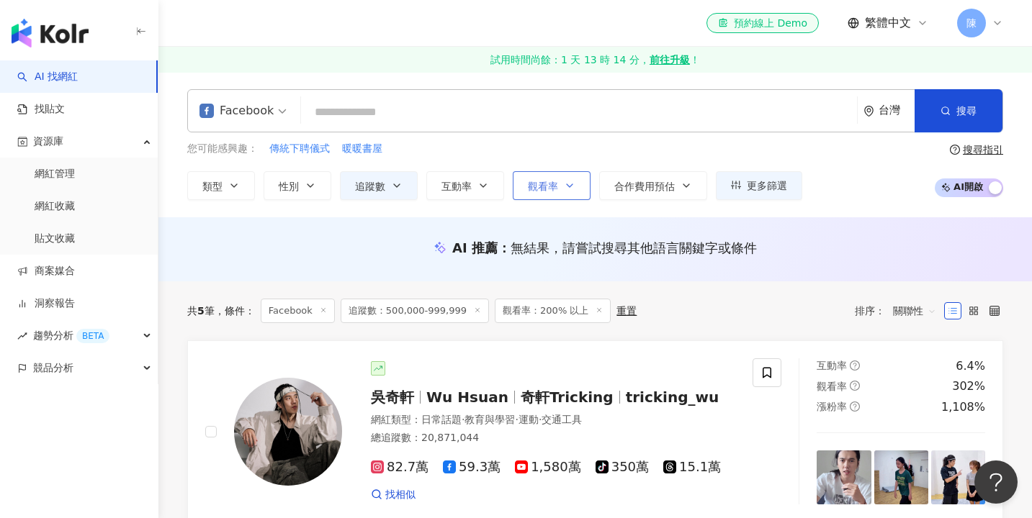
click at [521, 179] on button "觀看率" at bounding box center [552, 185] width 78 height 29
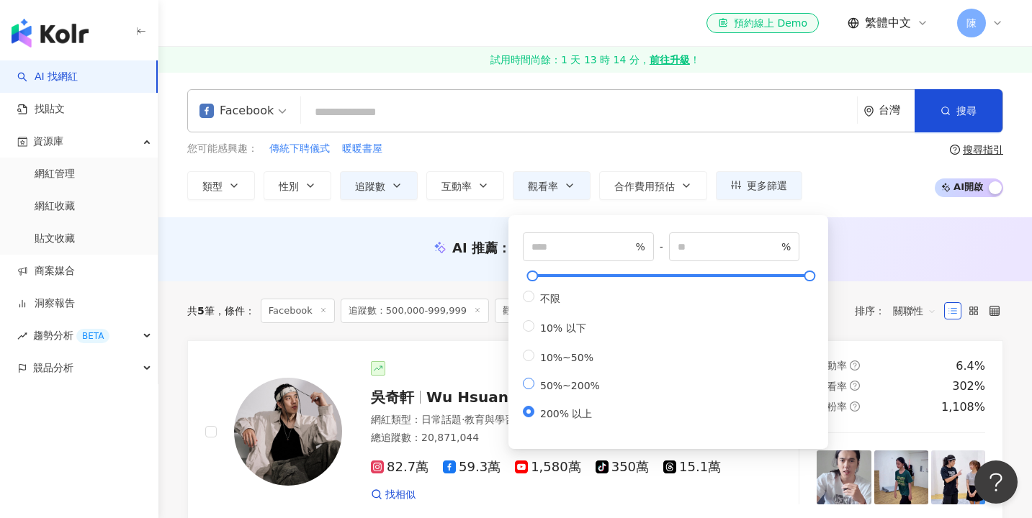
click at [548, 385] on span "50%~200%" at bounding box center [569, 386] width 71 height 12
type input "**"
type input "***"
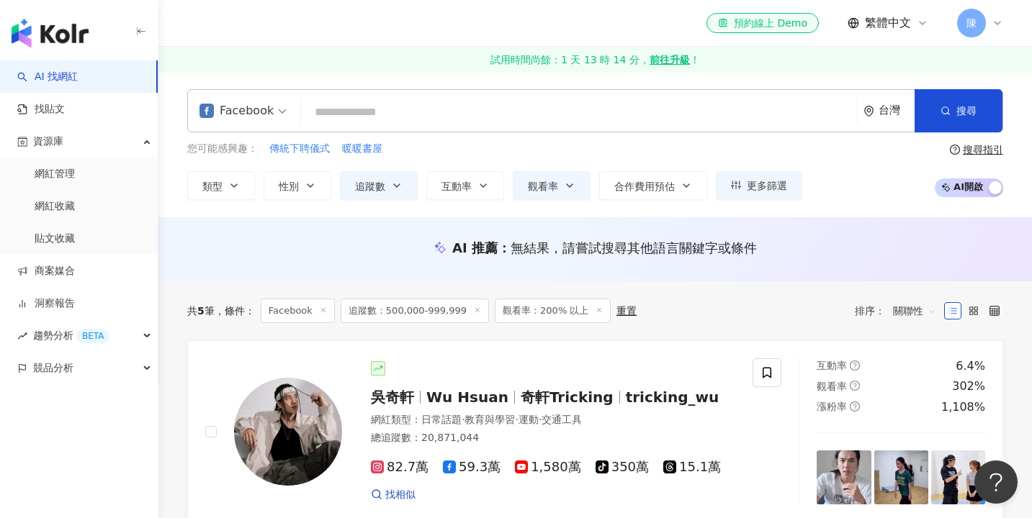
click at [425, 268] on div "AI 推薦 ： 無結果，請嘗試搜尋其他語言關鍵字或條件" at bounding box center [594, 249] width 873 height 64
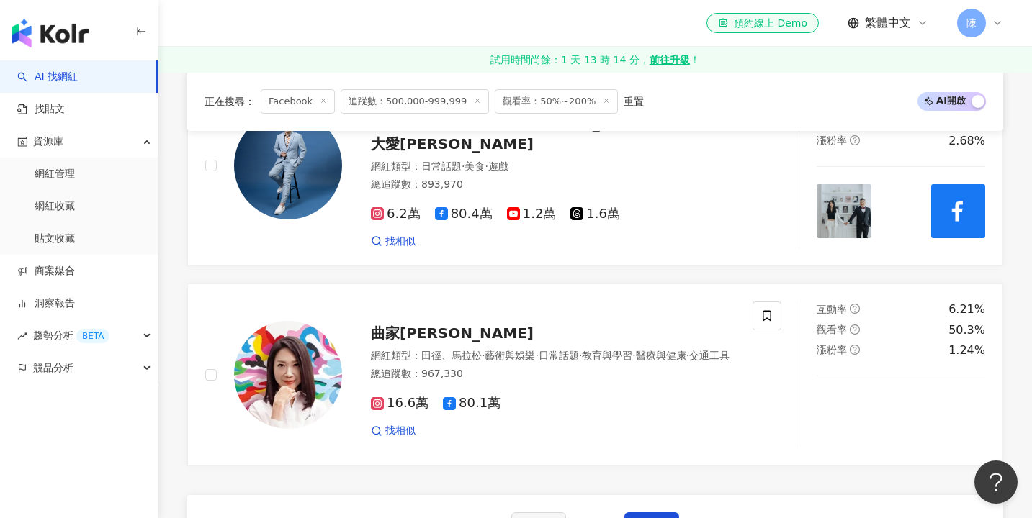
scroll to position [2324, 0]
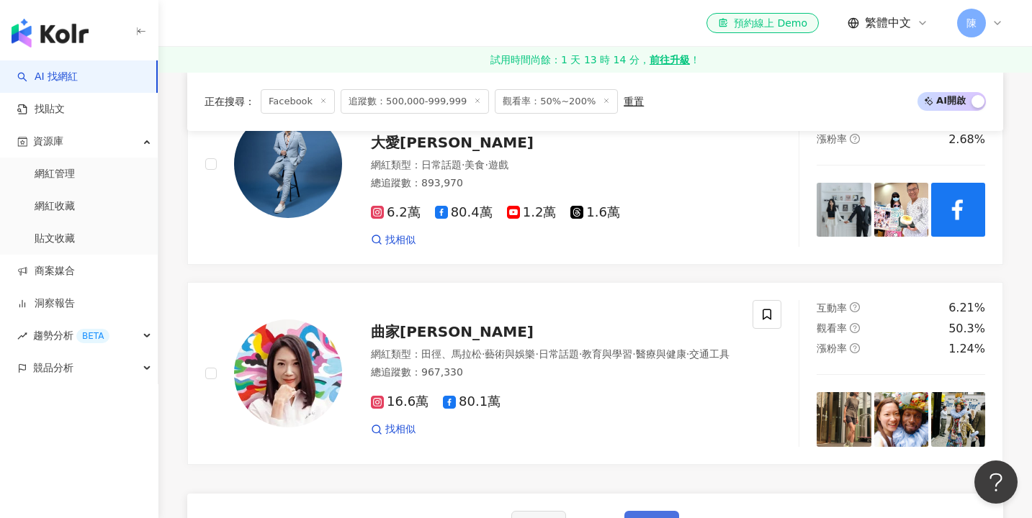
click at [668, 511] on button "下一頁" at bounding box center [651, 525] width 55 height 29
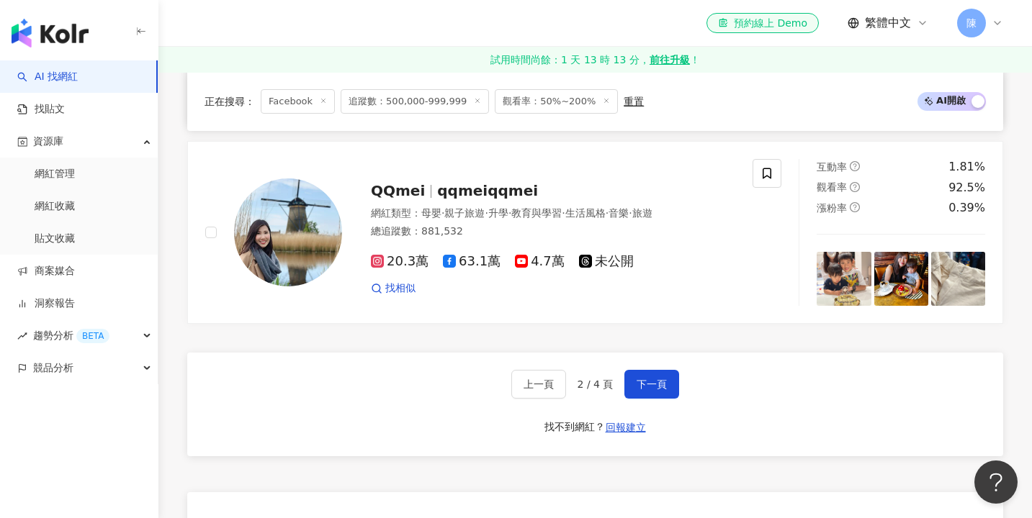
scroll to position [2415, 0]
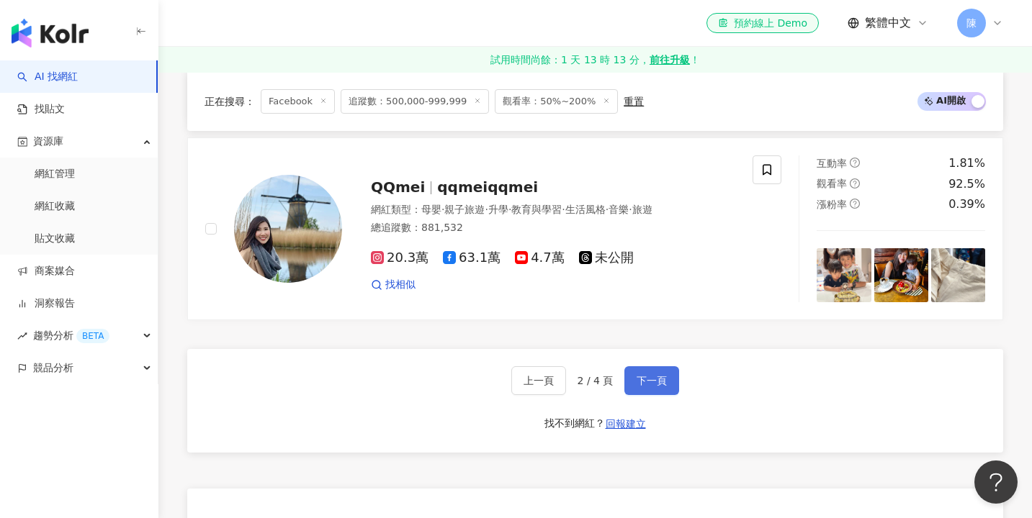
click at [650, 375] on span "下一頁" at bounding box center [652, 381] width 30 height 12
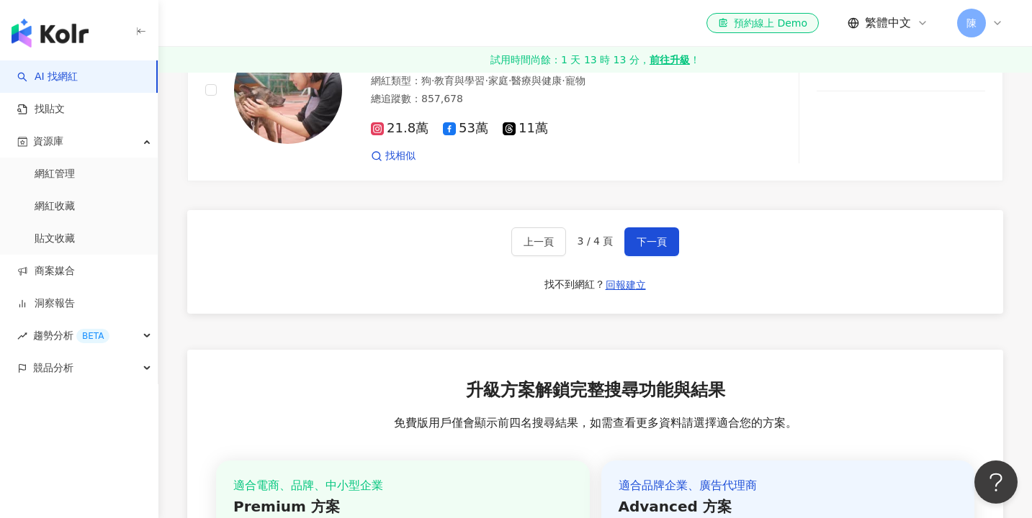
scroll to position [2669, 0]
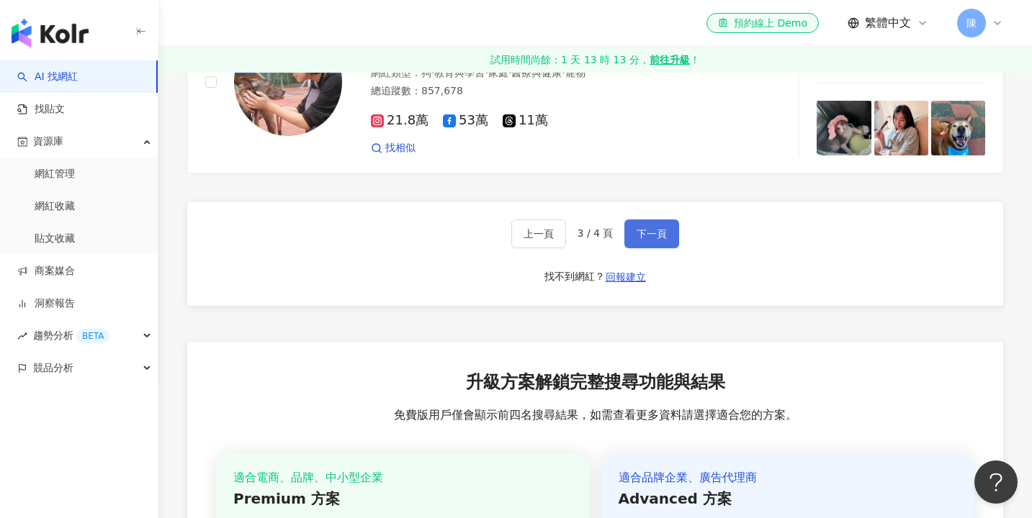
click at [643, 228] on span "下一頁" at bounding box center [652, 234] width 30 height 12
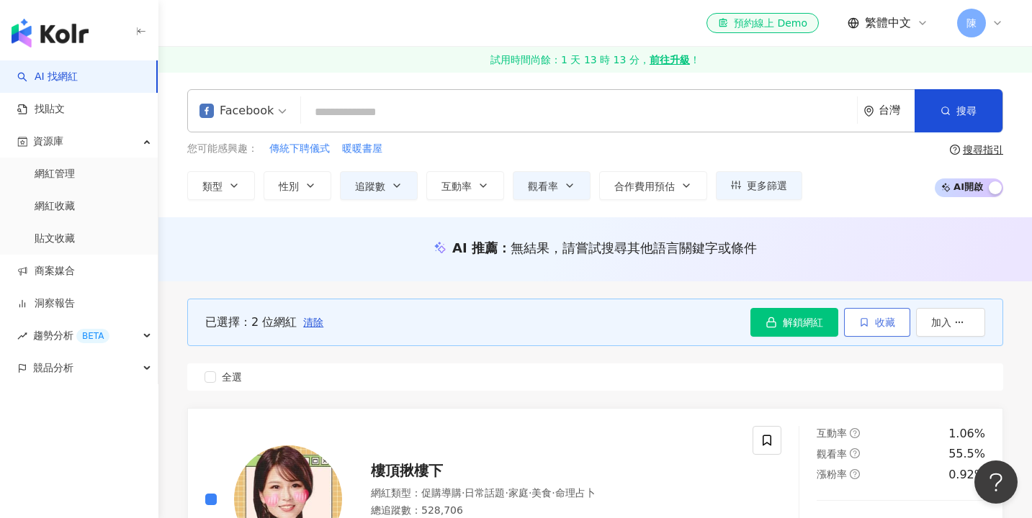
scroll to position [0, 0]
click at [850, 328] on button "收藏" at bounding box center [877, 322] width 66 height 29
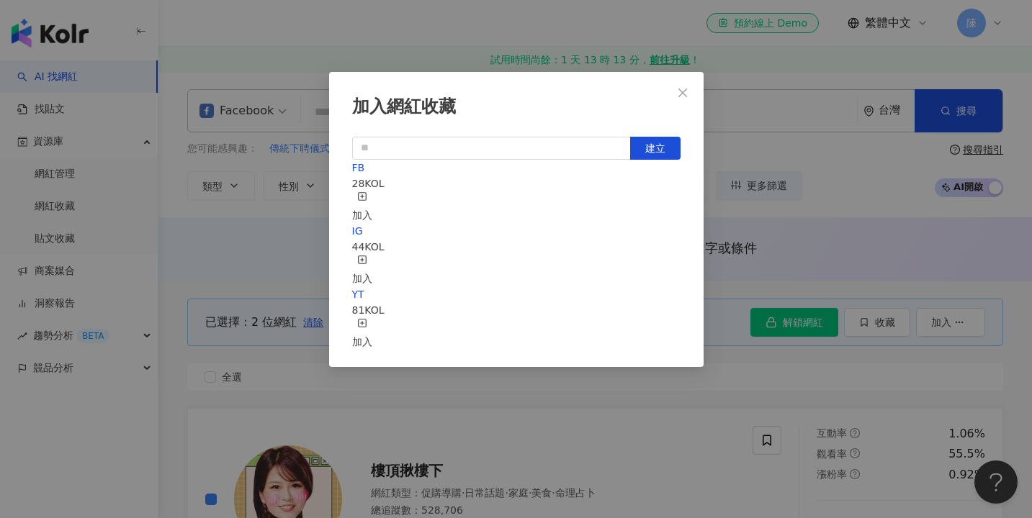
click at [372, 202] on div "加入" at bounding box center [362, 208] width 20 height 32
click at [678, 88] on icon "close" at bounding box center [683, 93] width 12 height 12
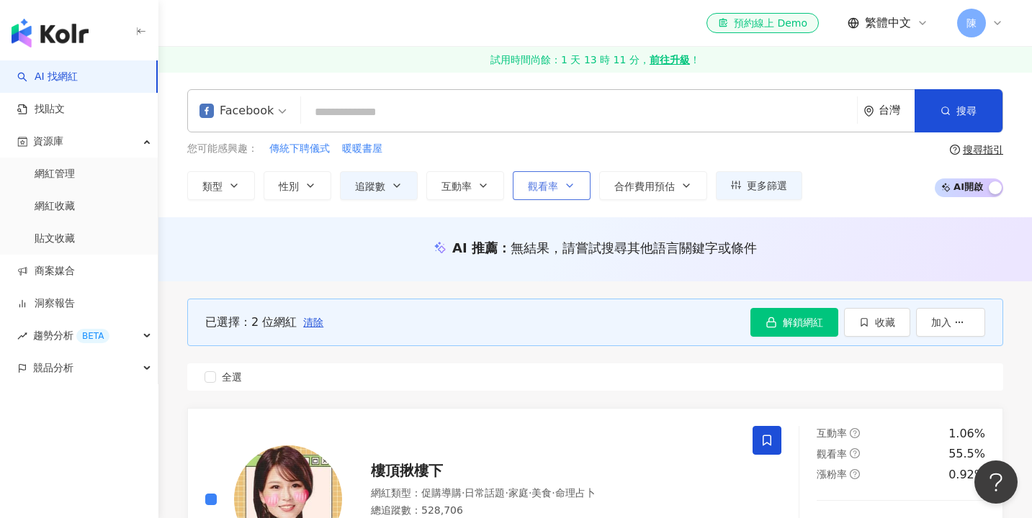
click at [557, 189] on button "觀看率" at bounding box center [552, 185] width 78 height 29
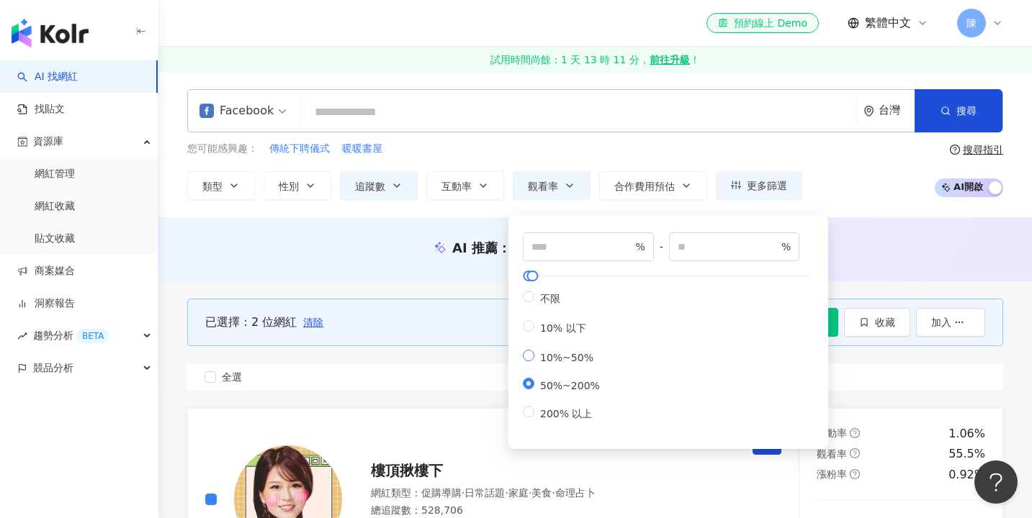
click at [565, 361] on span "10%~50%" at bounding box center [566, 358] width 65 height 12
type input "**"
click at [419, 271] on div "AI 推薦 ： 無結果，請嘗試搜尋其他語言關鍵字或條件" at bounding box center [594, 249] width 873 height 64
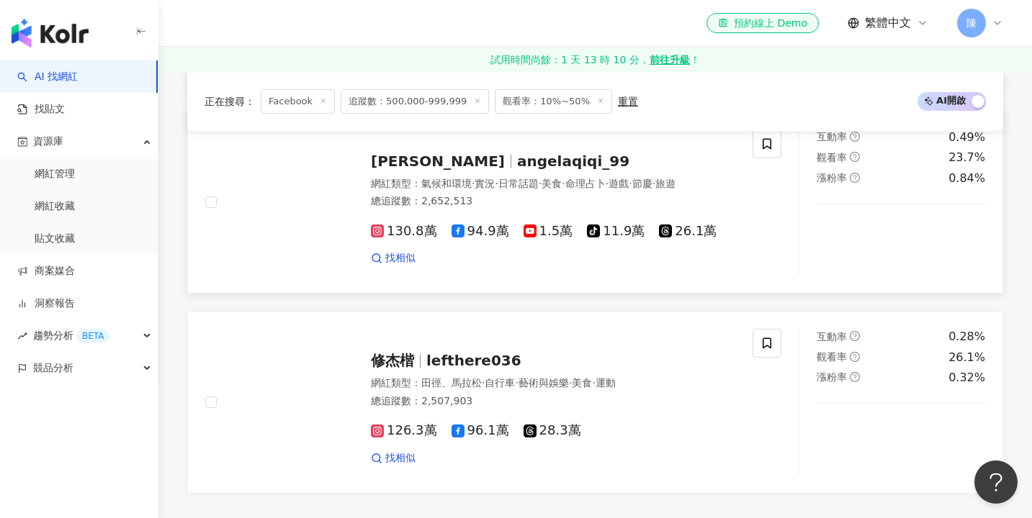
scroll to position [2301, 0]
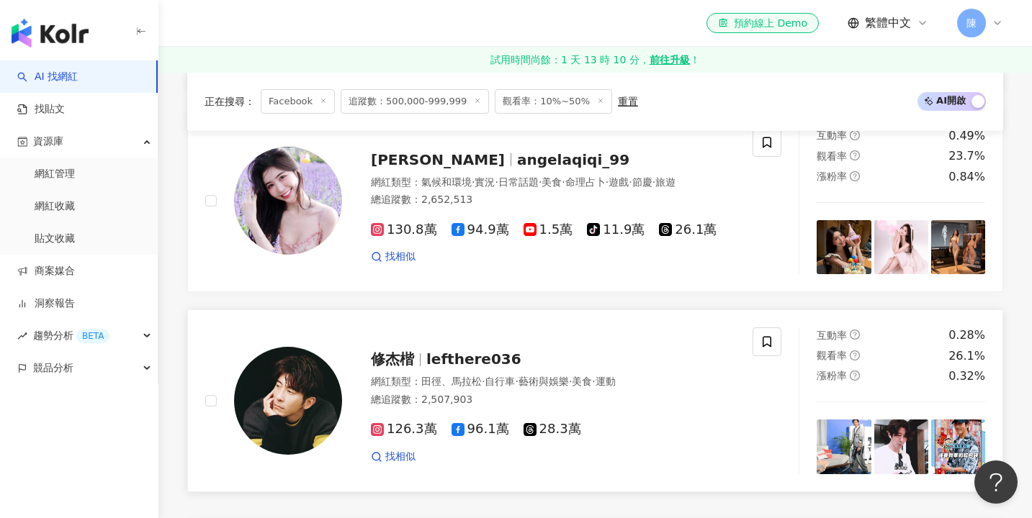
click at [217, 328] on div at bounding box center [273, 401] width 137 height 146
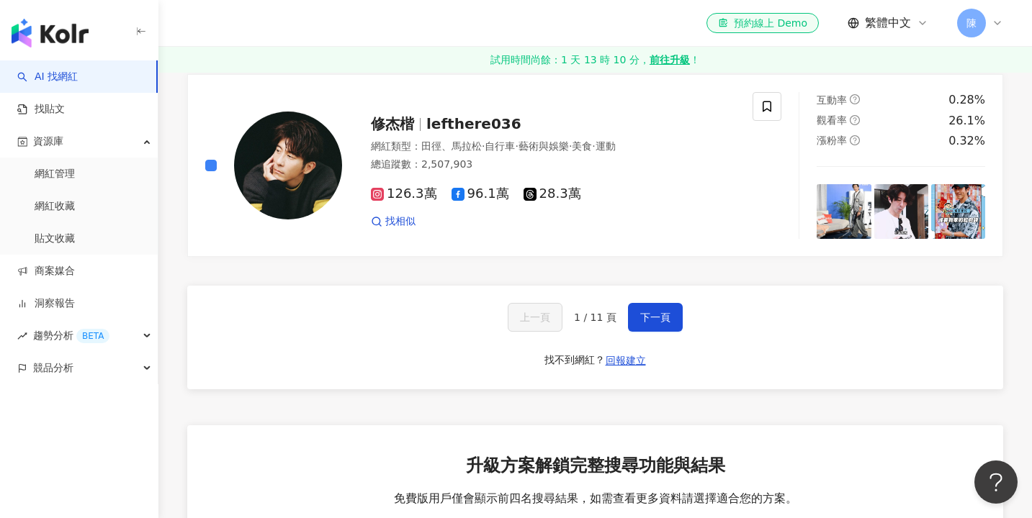
scroll to position [2576, 0]
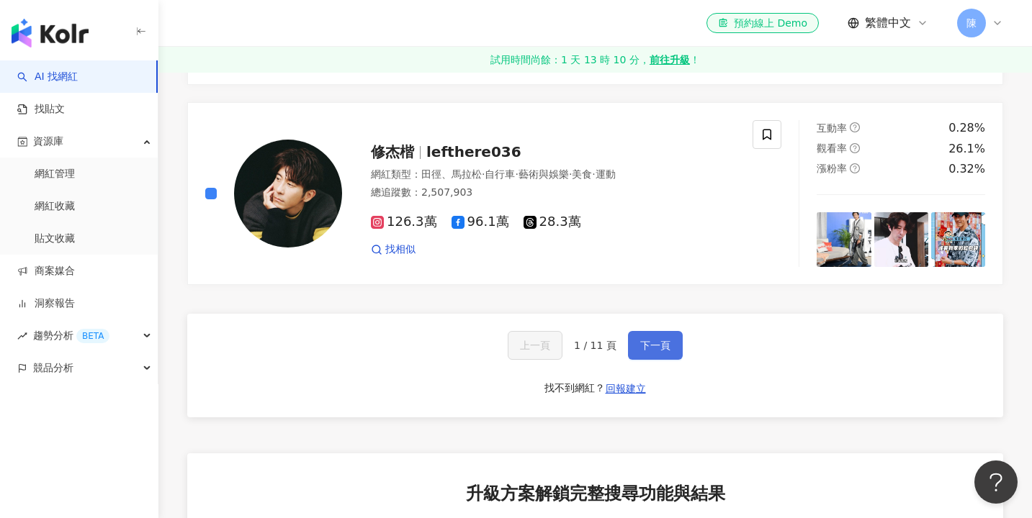
click at [637, 331] on button "下一頁" at bounding box center [655, 345] width 55 height 29
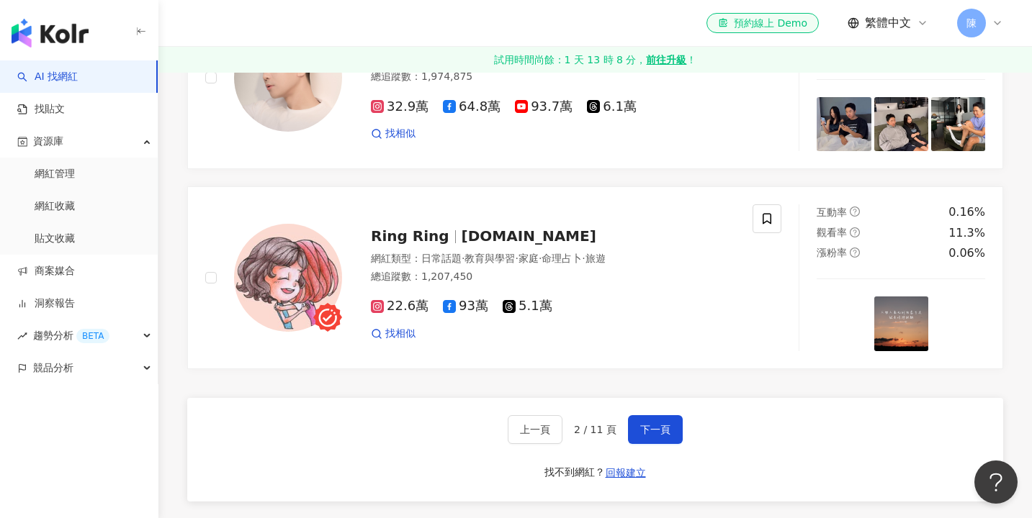
scroll to position [2484, 0]
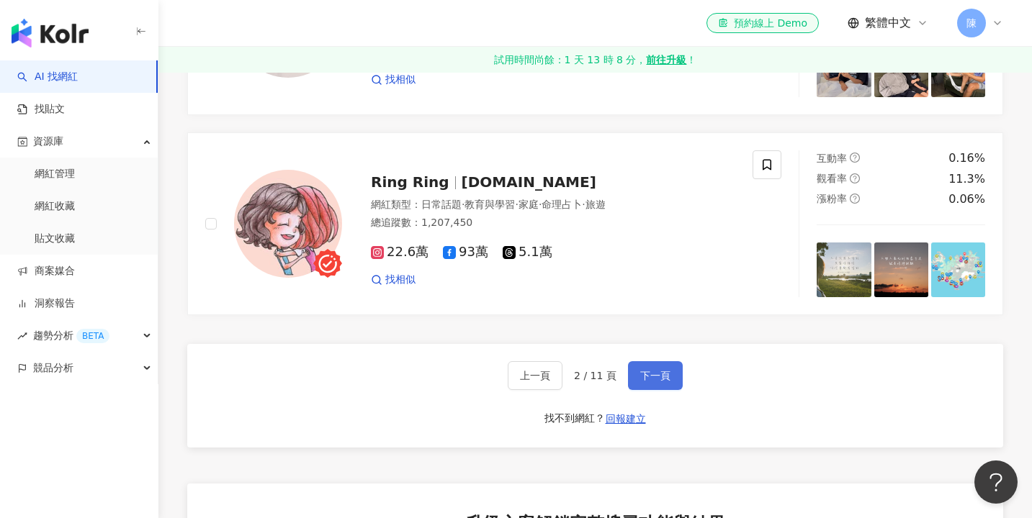
click at [661, 366] on button "下一頁" at bounding box center [655, 375] width 55 height 29
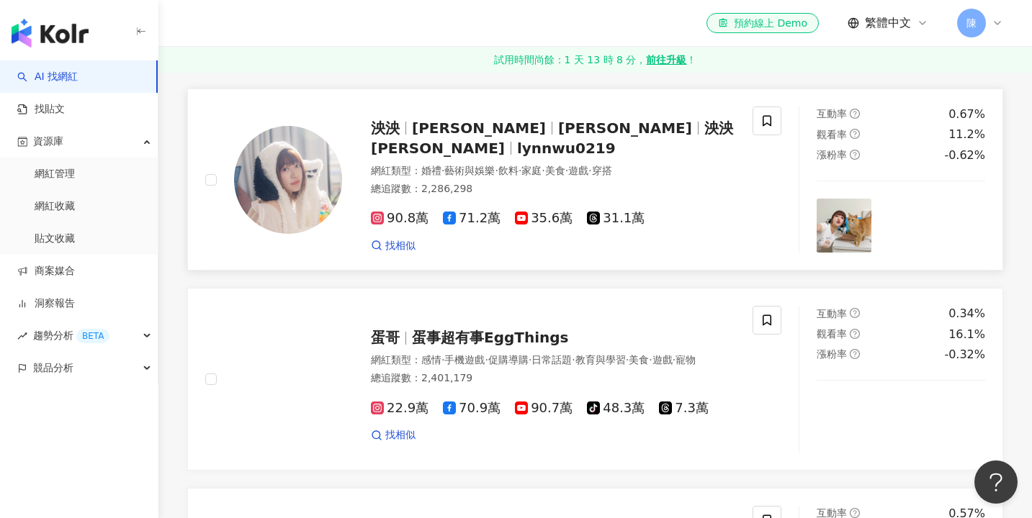
scroll to position [323, 0]
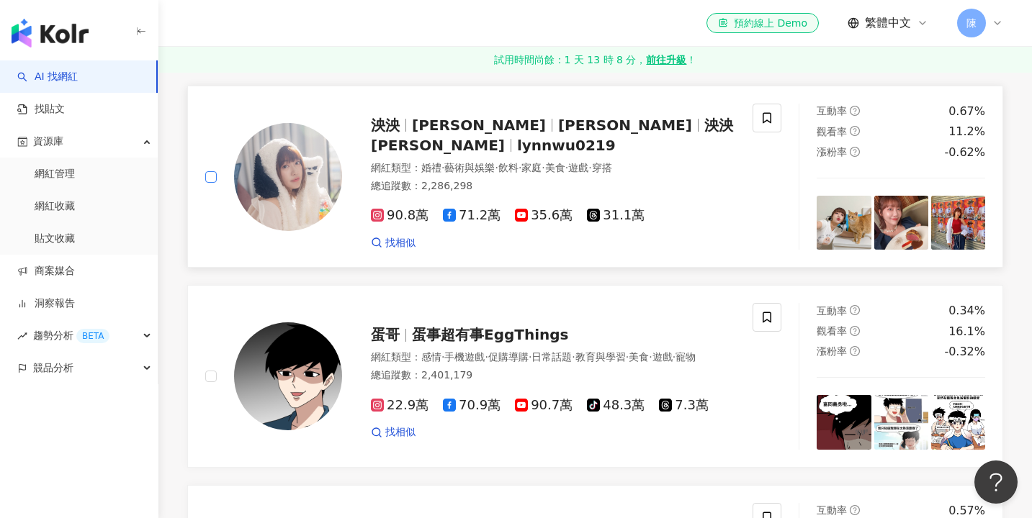
click at [210, 180] on span at bounding box center [211, 177] width 12 height 12
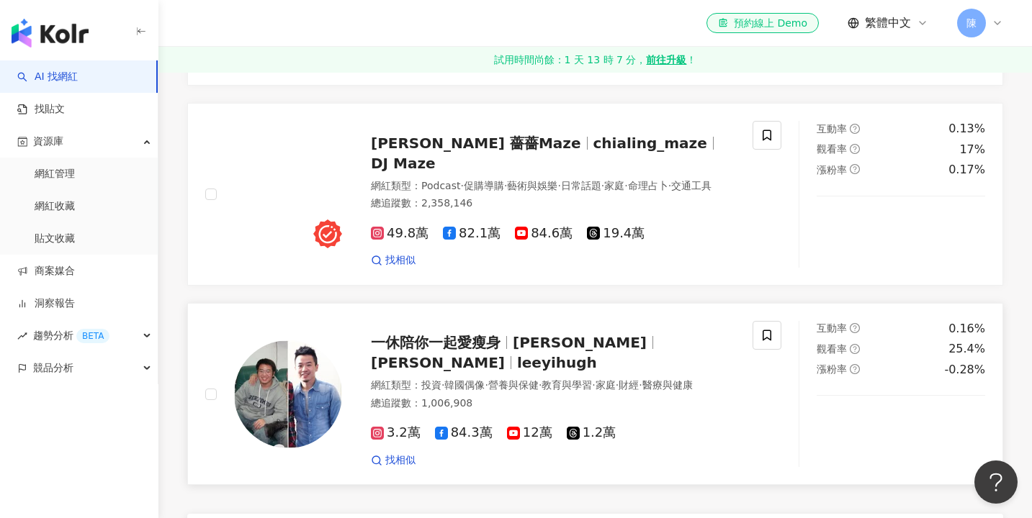
scroll to position [2303, 0]
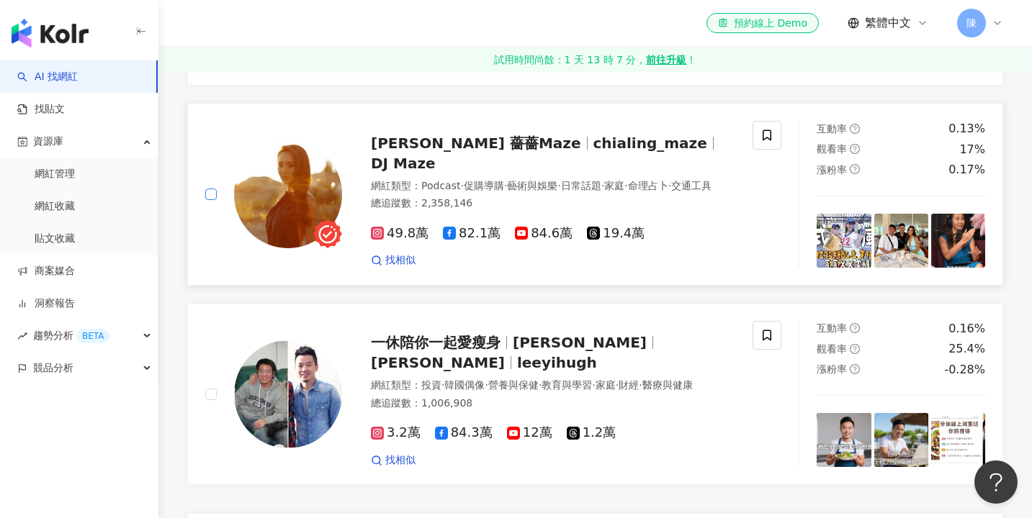
click at [215, 189] on span at bounding box center [211, 195] width 12 height 12
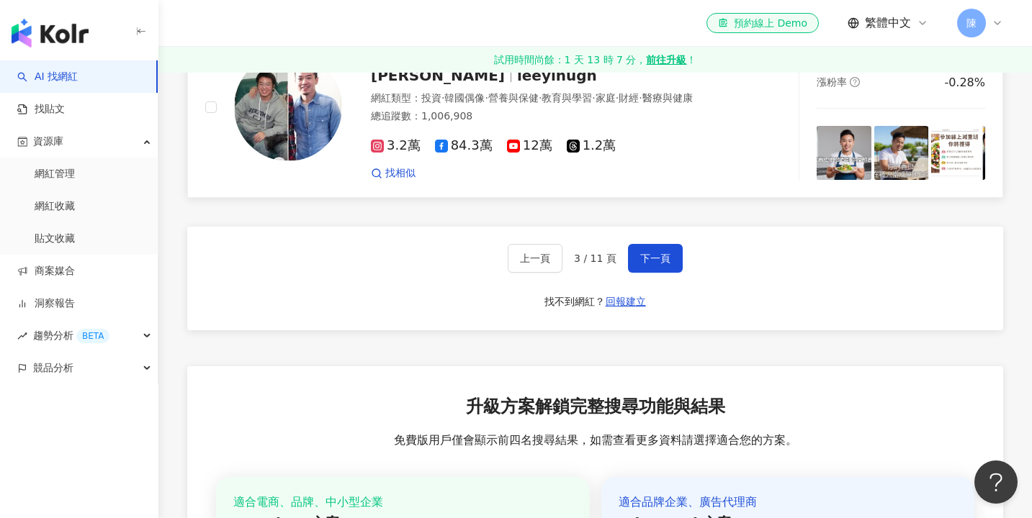
scroll to position [2584, 0]
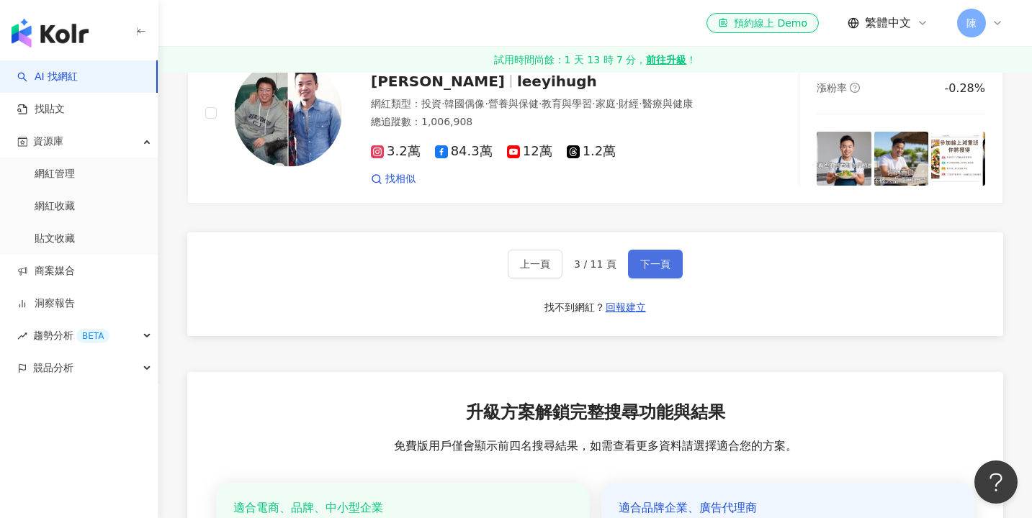
click at [652, 259] on span "下一頁" at bounding box center [655, 265] width 30 height 12
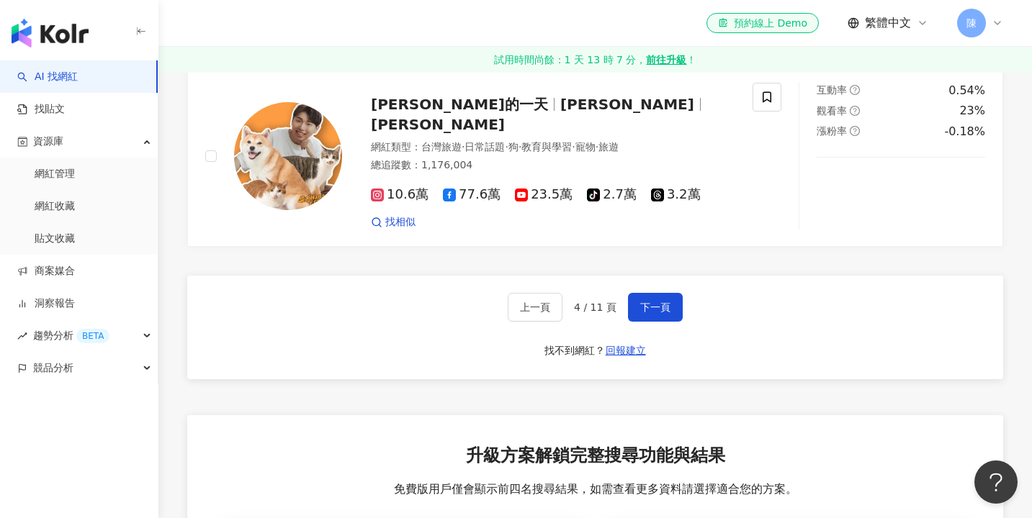
scroll to position [2535, 0]
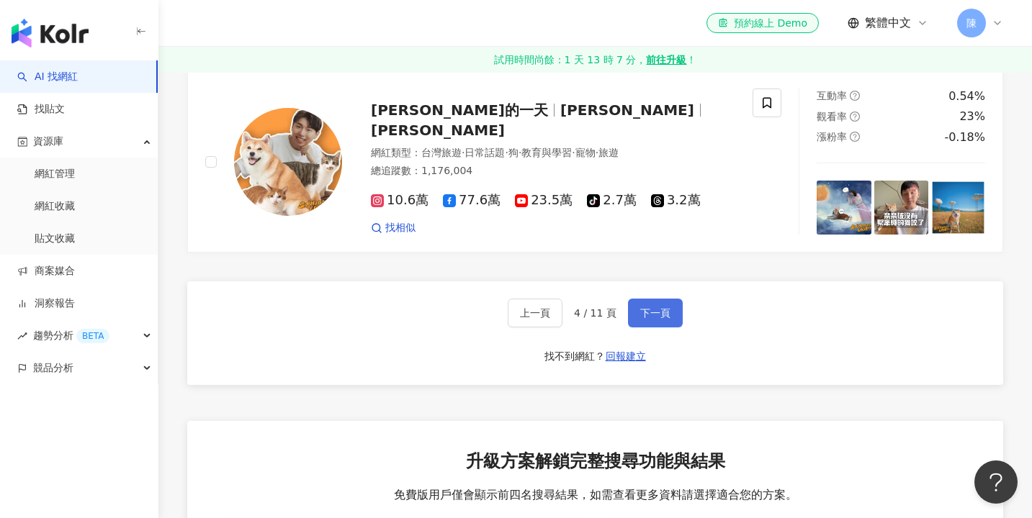
click at [652, 307] on span "下一頁" at bounding box center [655, 313] width 30 height 12
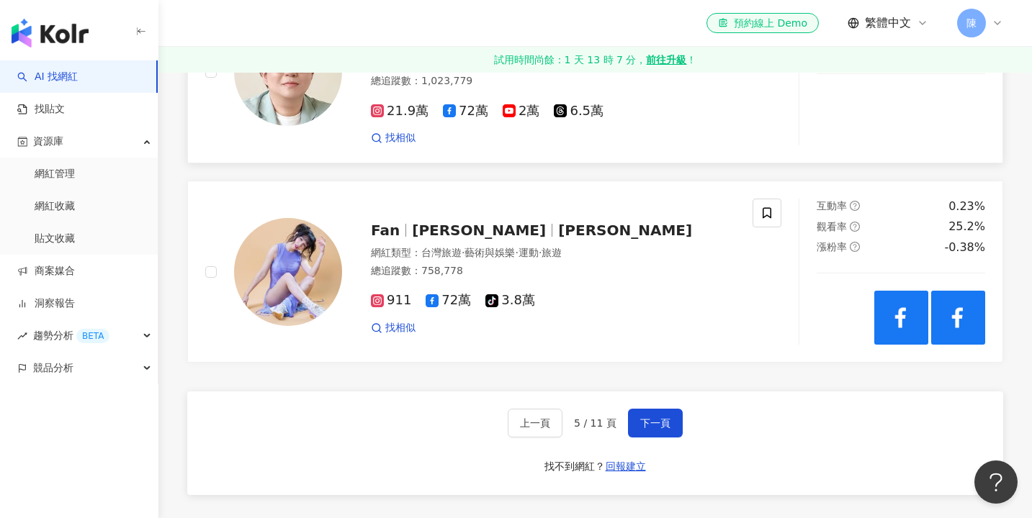
scroll to position [2428, 0]
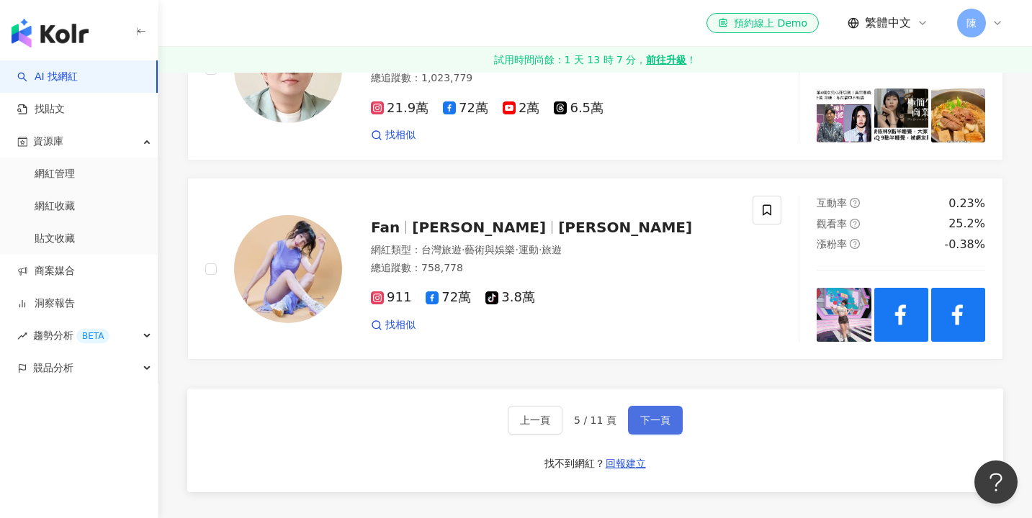
click at [650, 418] on span "下一頁" at bounding box center [655, 421] width 30 height 12
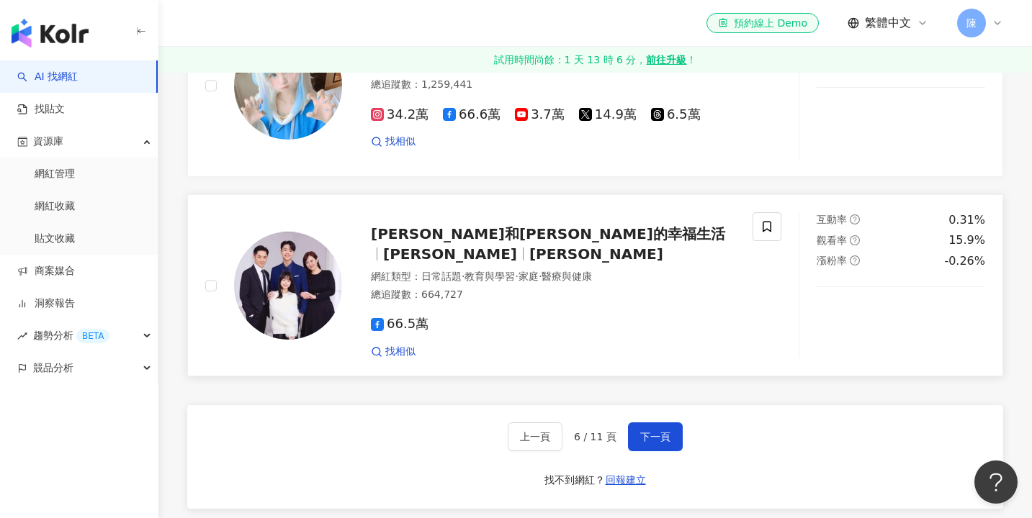
scroll to position [2454, 0]
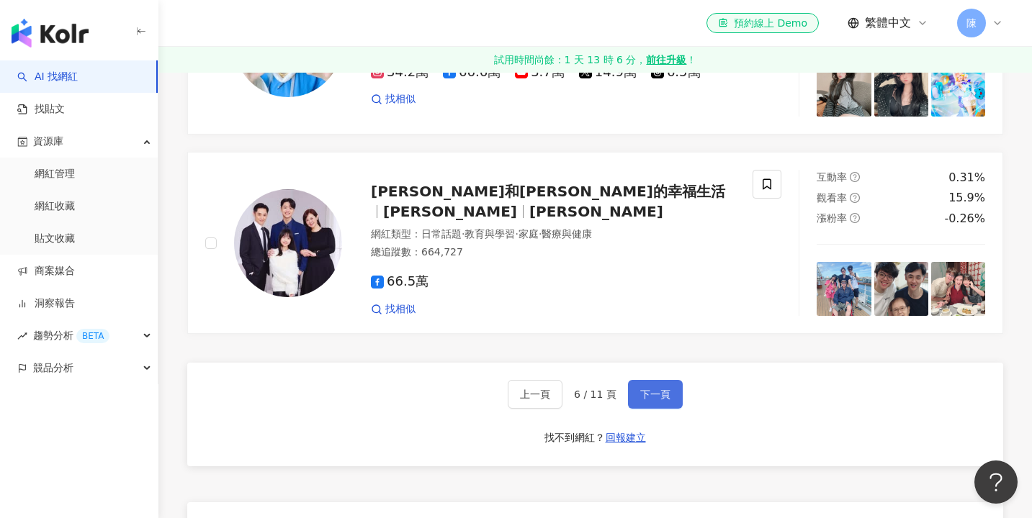
click at [640, 389] on span "下一頁" at bounding box center [655, 395] width 30 height 12
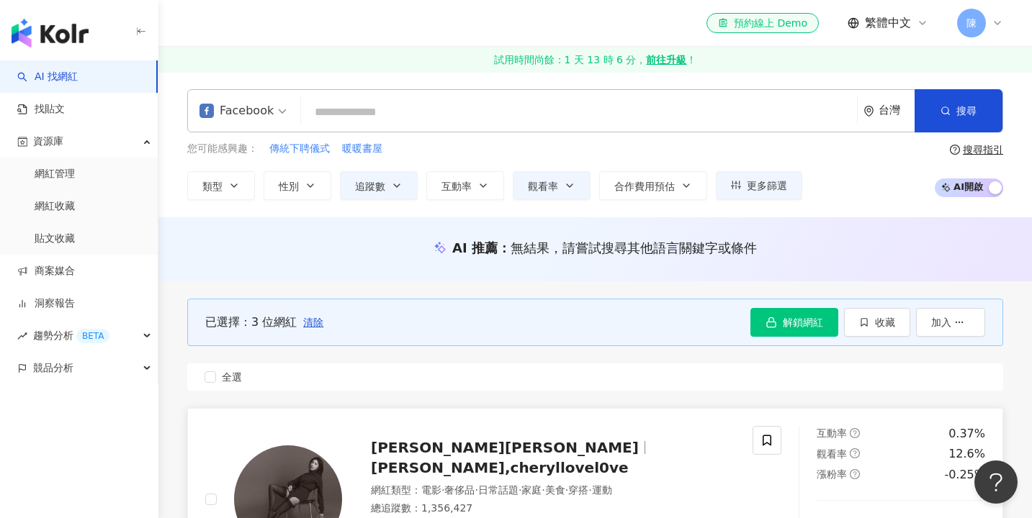
scroll to position [0, 0]
